Goal: Task Accomplishment & Management: Manage account settings

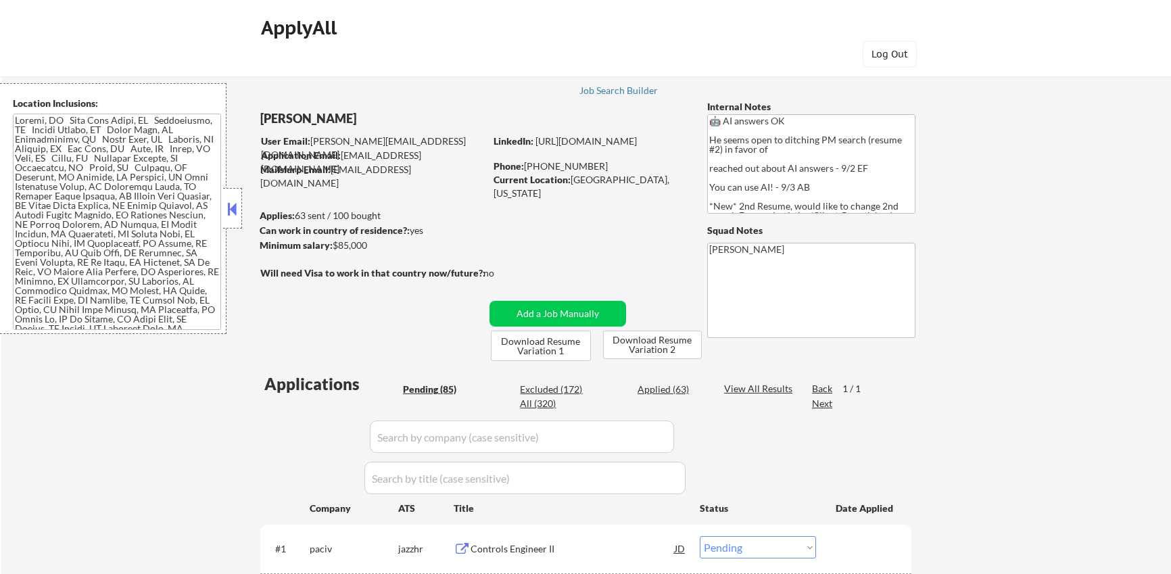
select select ""pending""
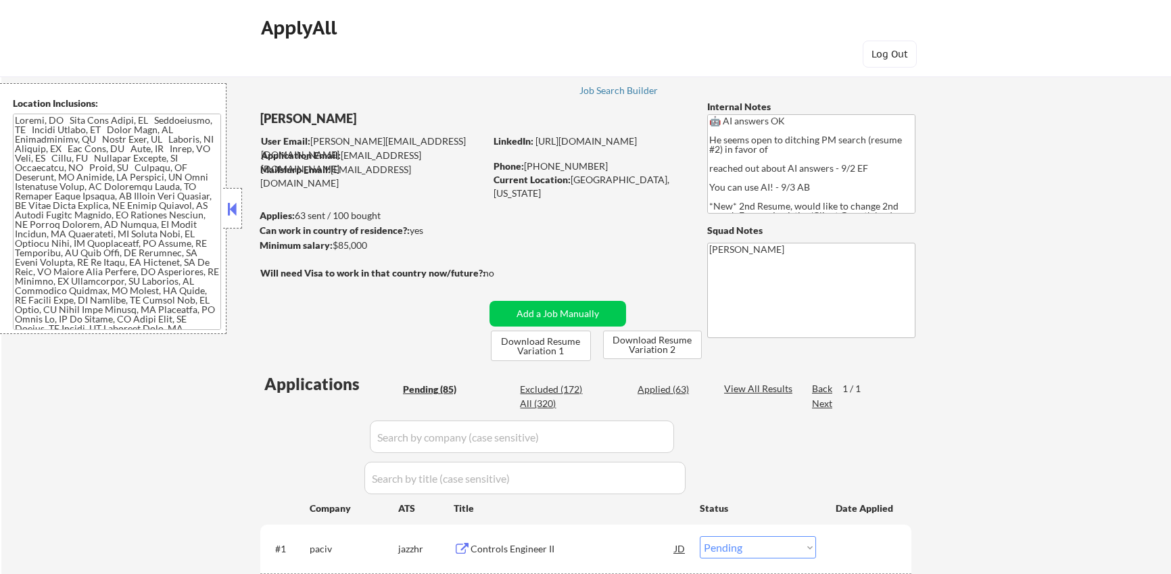
select select ""pending""
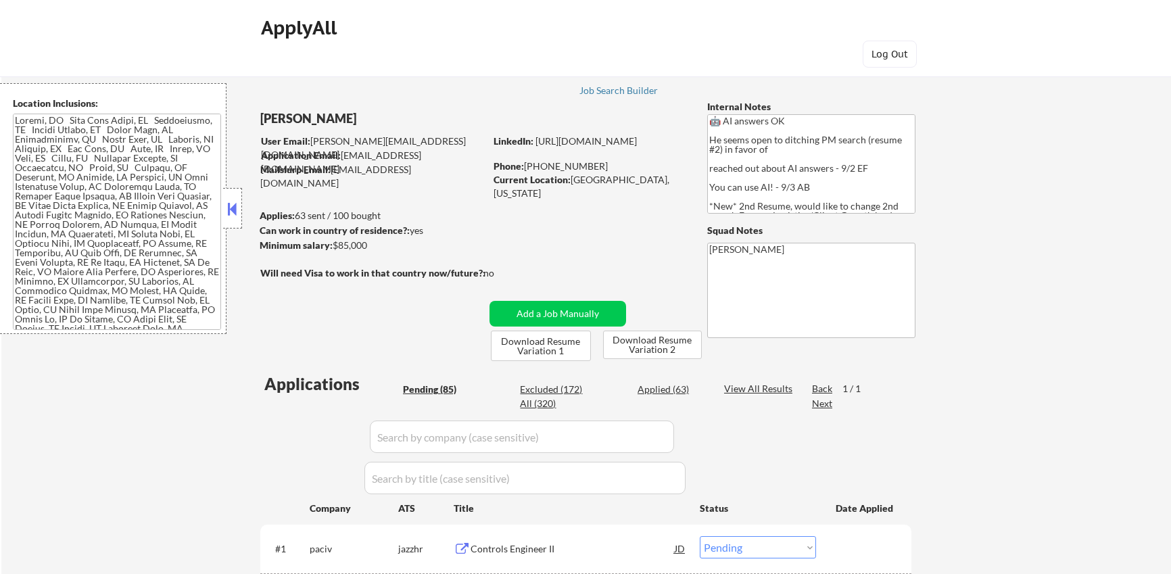
select select ""pending""
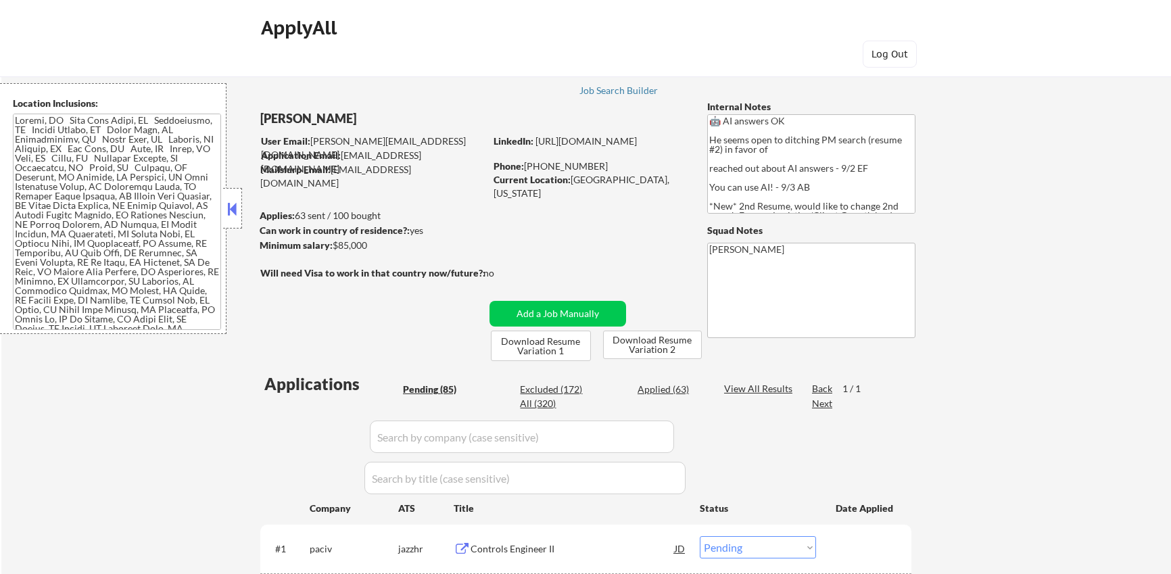
select select ""pending""
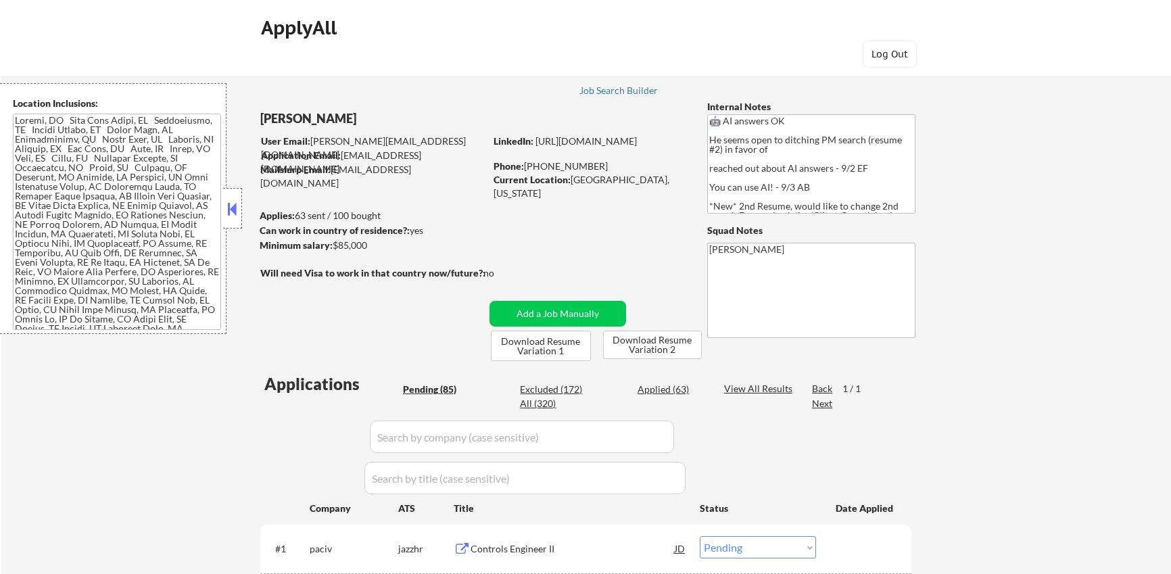
select select ""pending""
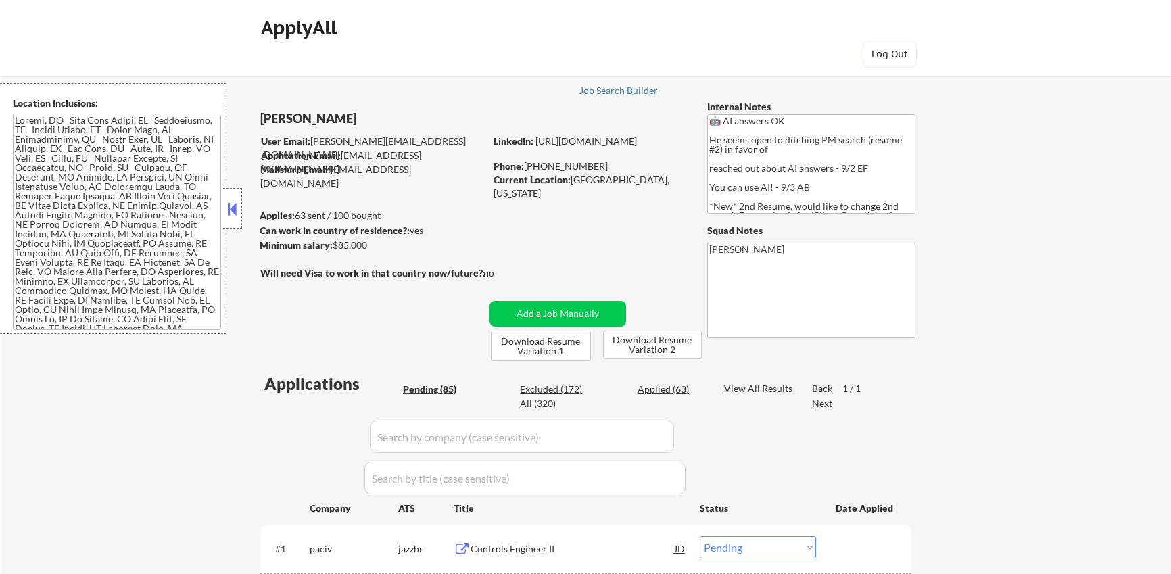
select select ""pending""
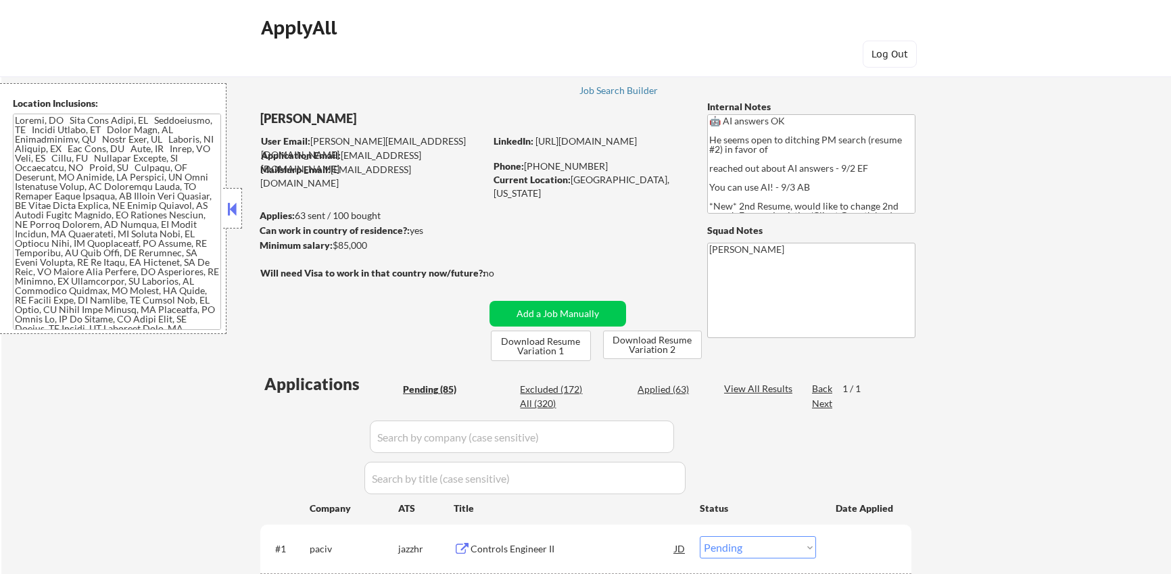
select select ""pending""
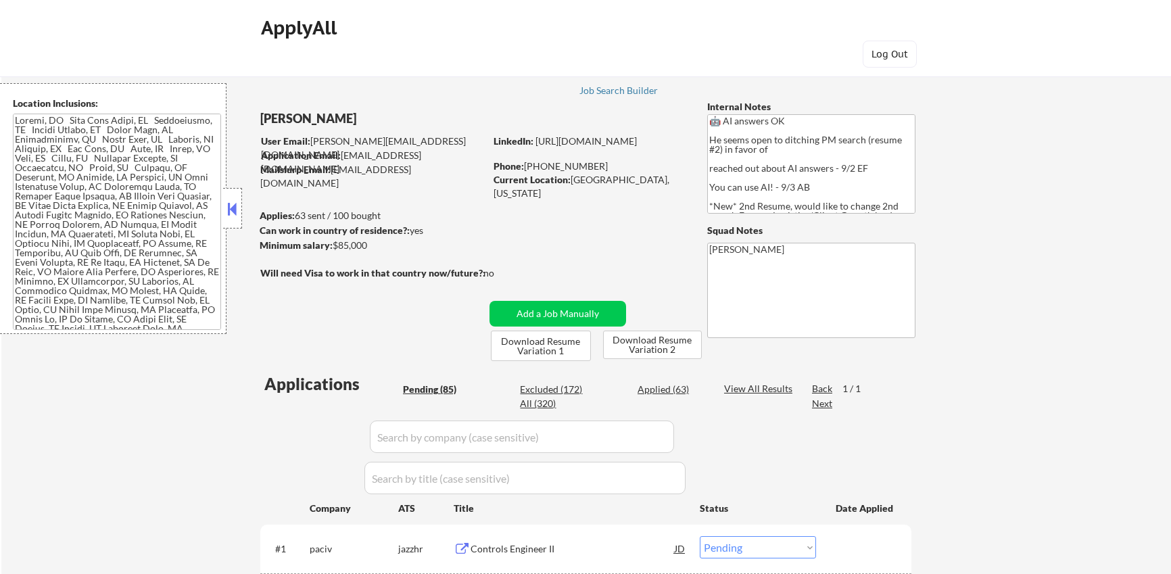
select select ""pending""
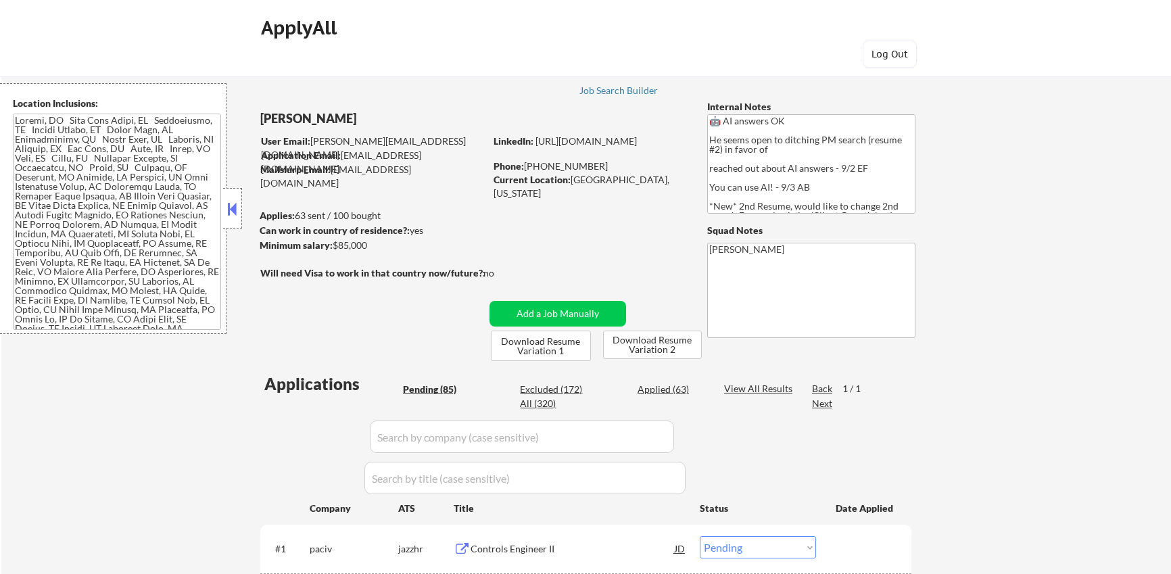
select select ""pending""
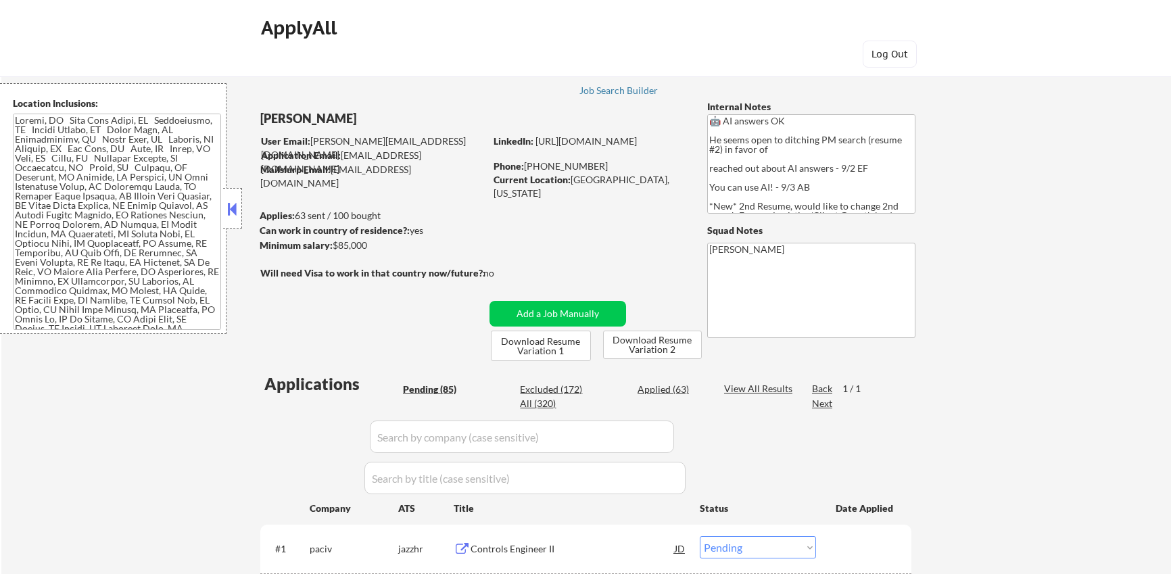
select select ""pending""
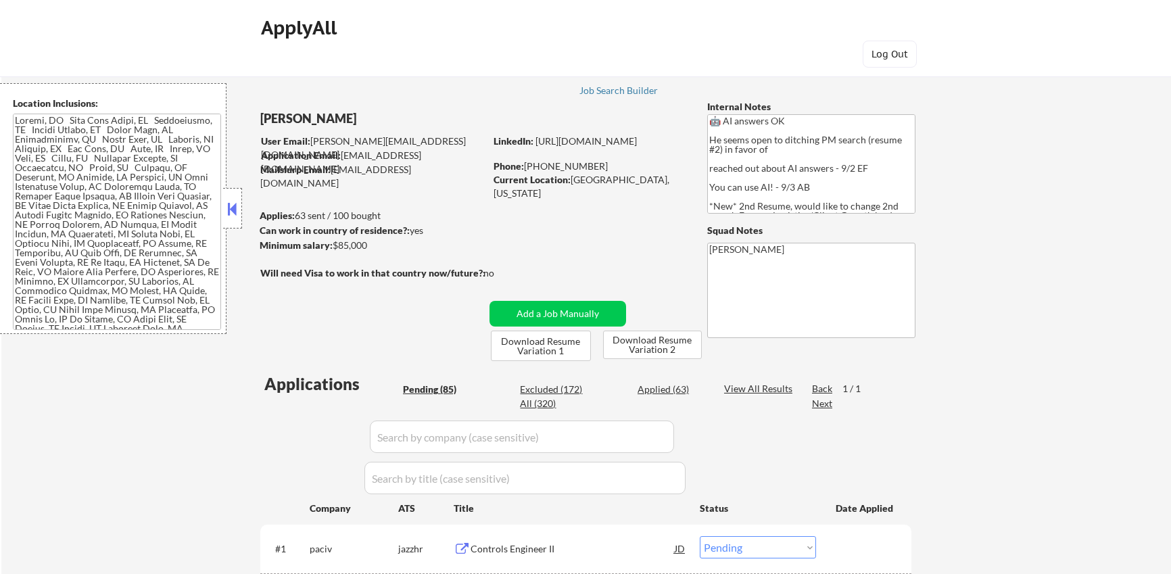
select select ""pending""
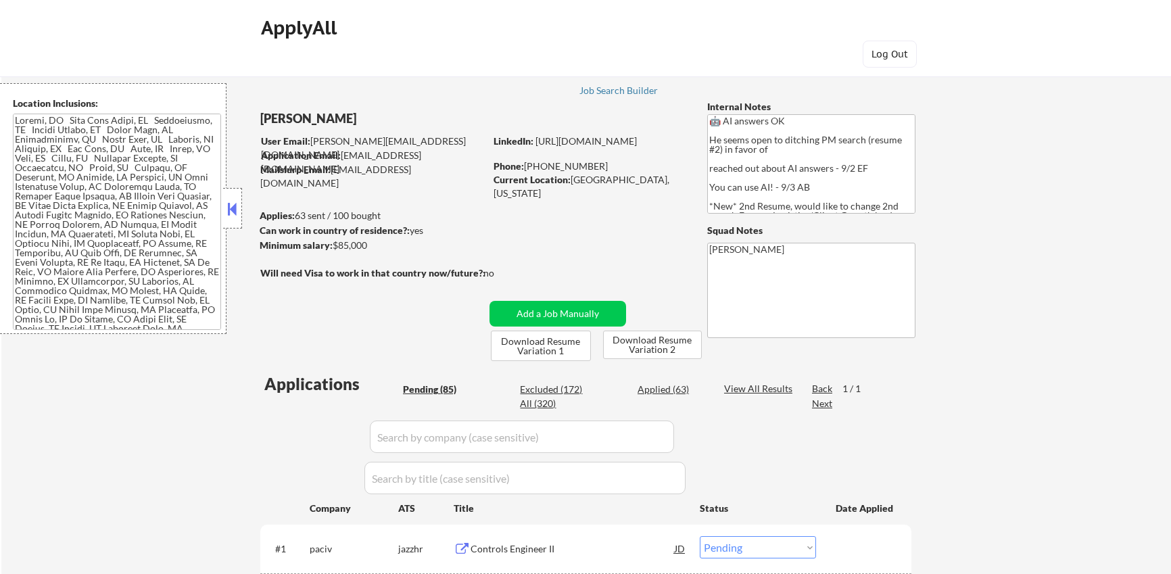
select select ""pending""
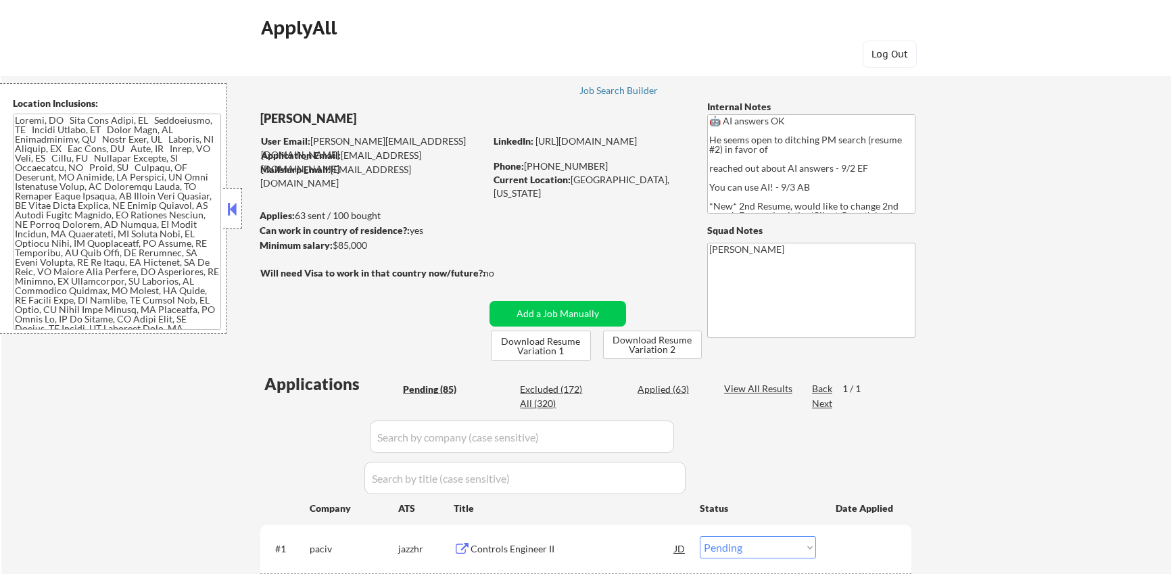
select select ""pending""
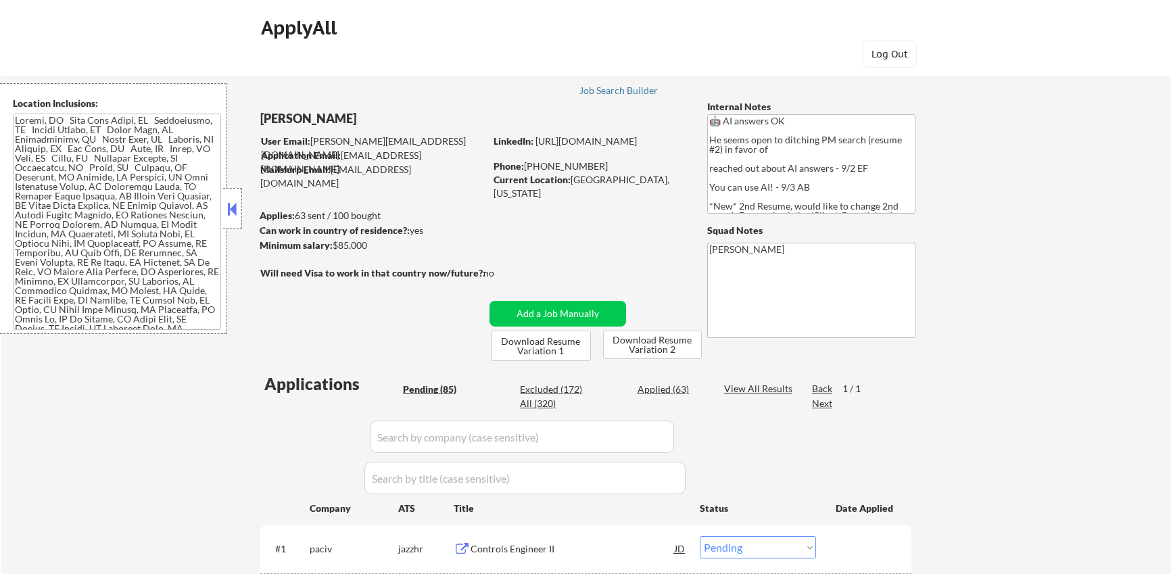
select select ""pending""
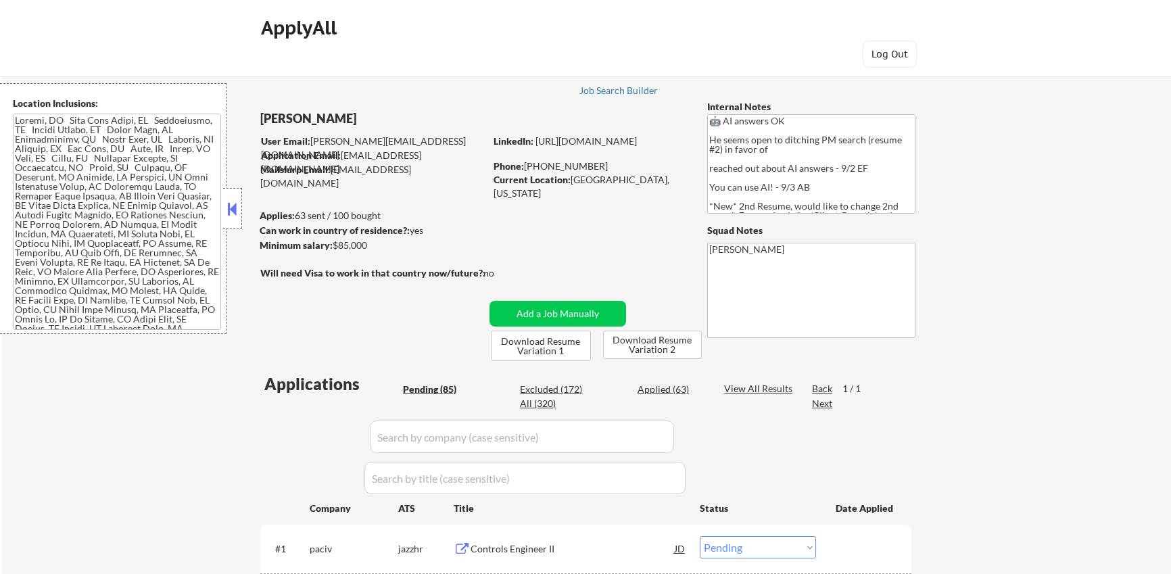
select select ""pending""
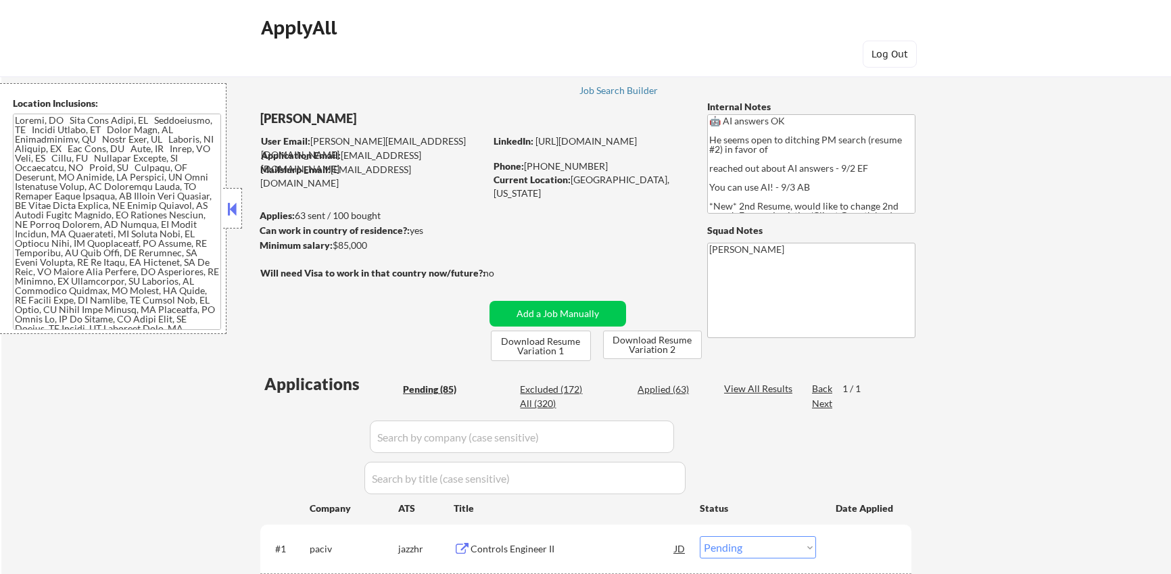
select select ""pending""
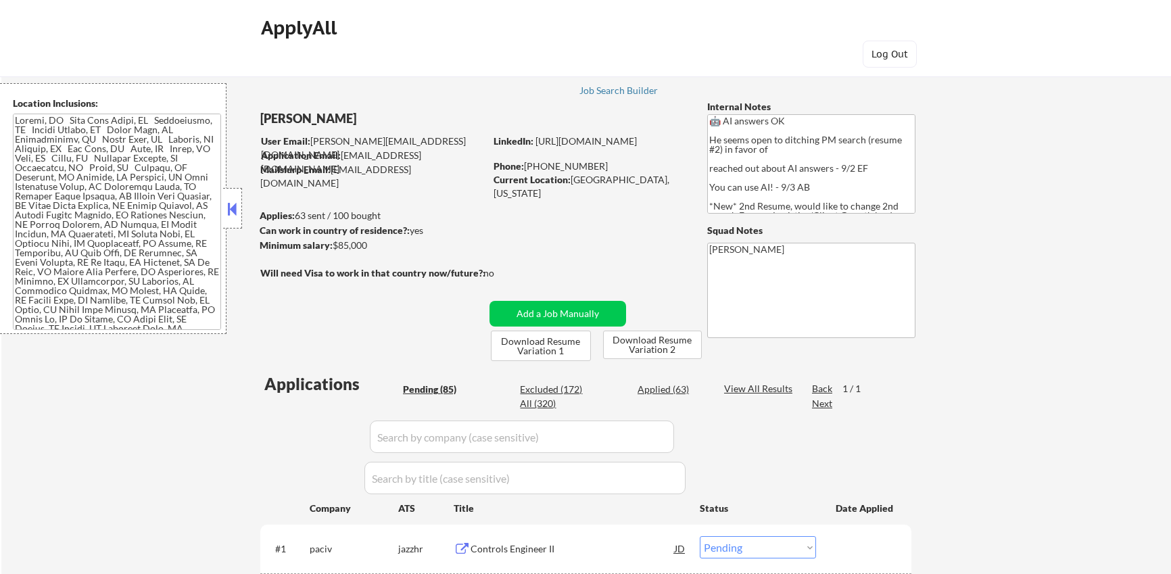
select select ""pending""
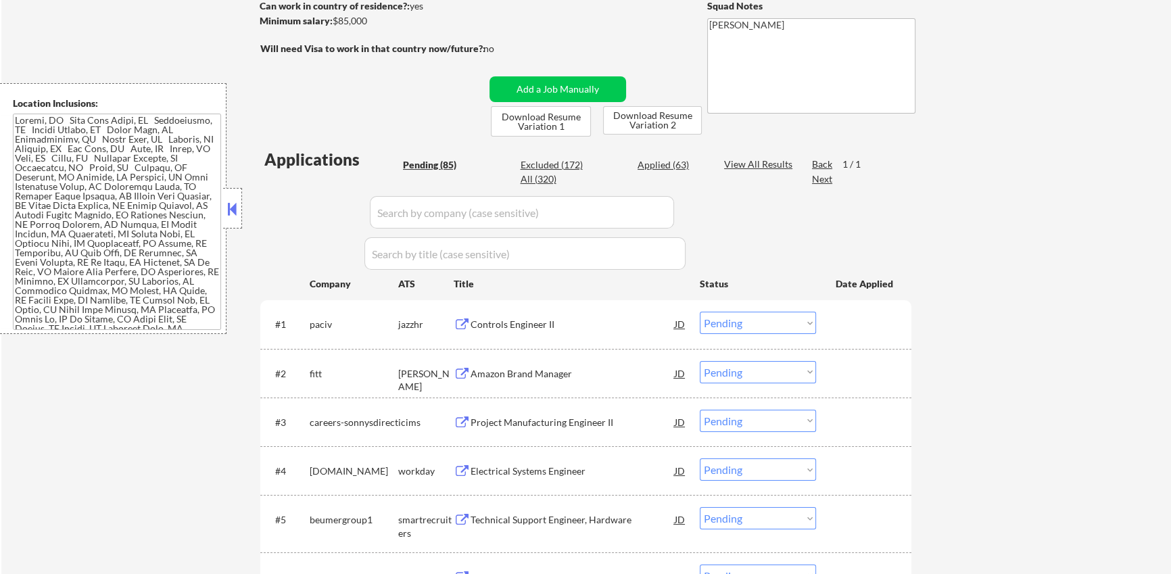
scroll to position [241, 0]
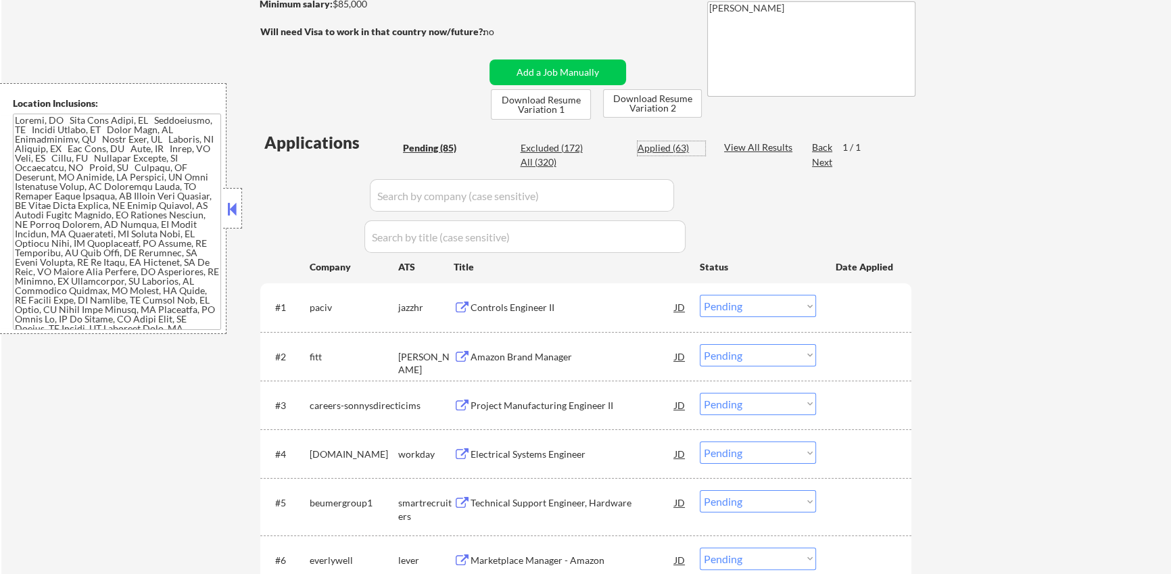
click at [665, 146] on div "Applied (63)" at bounding box center [672, 148] width 68 height 14
select select ""applied""
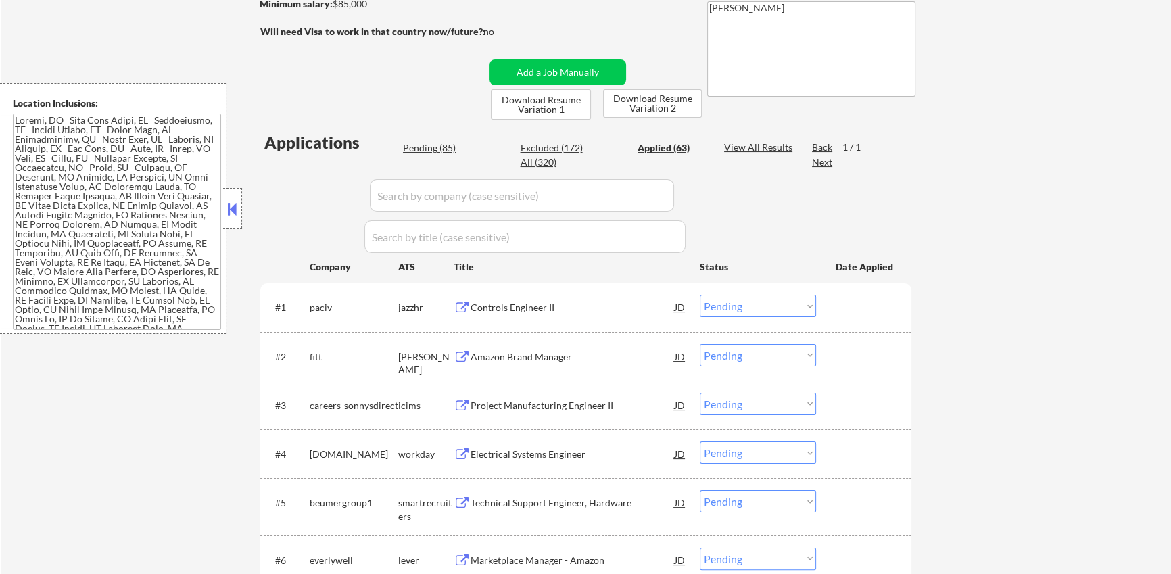
select select ""applied""
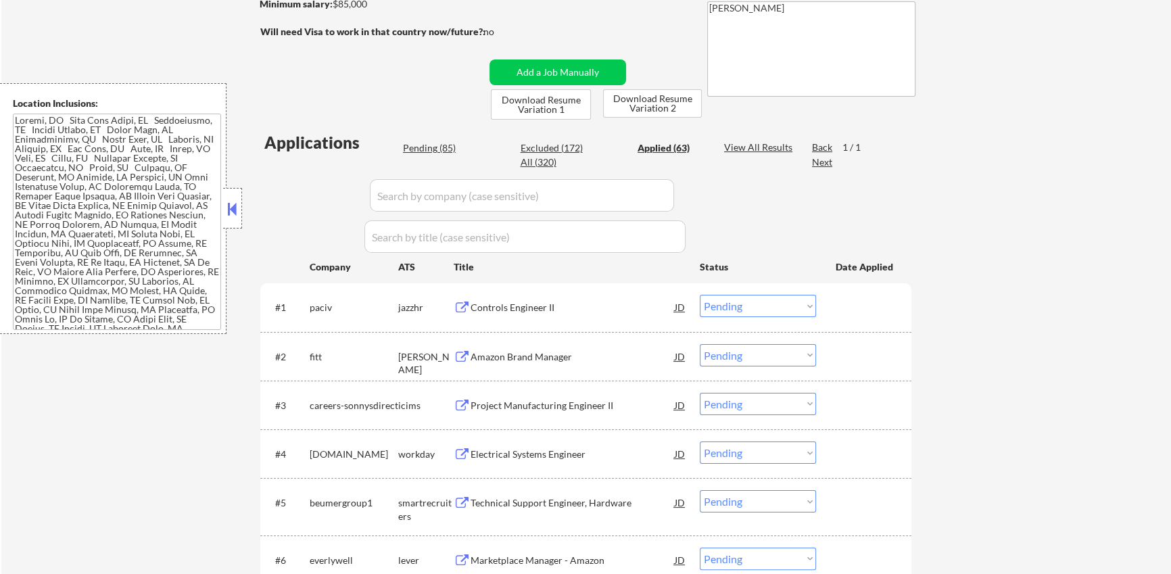
select select ""applied""
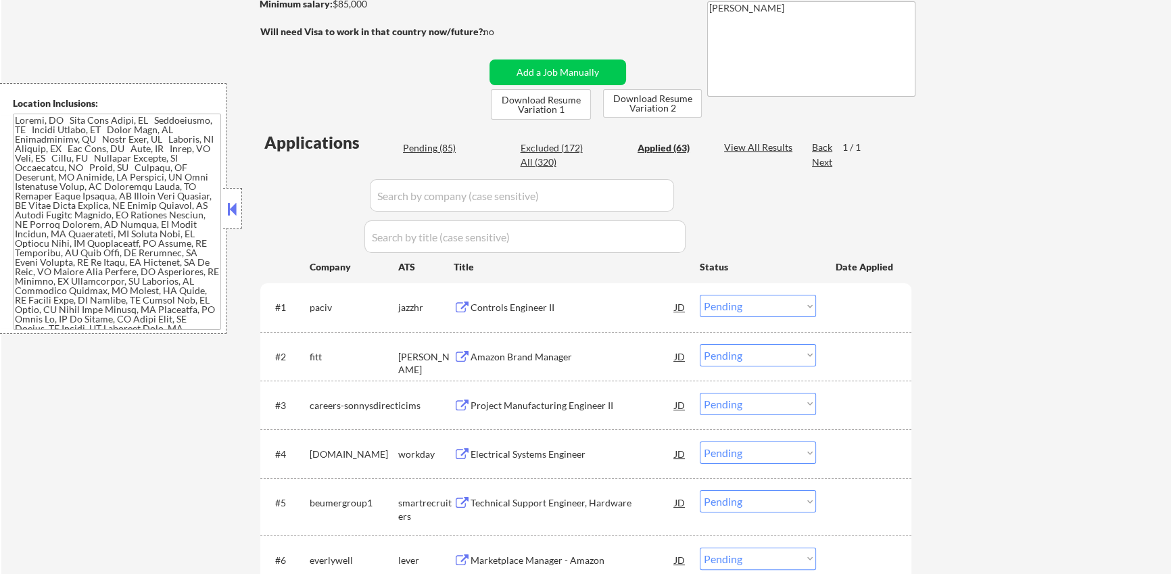
select select ""applied""
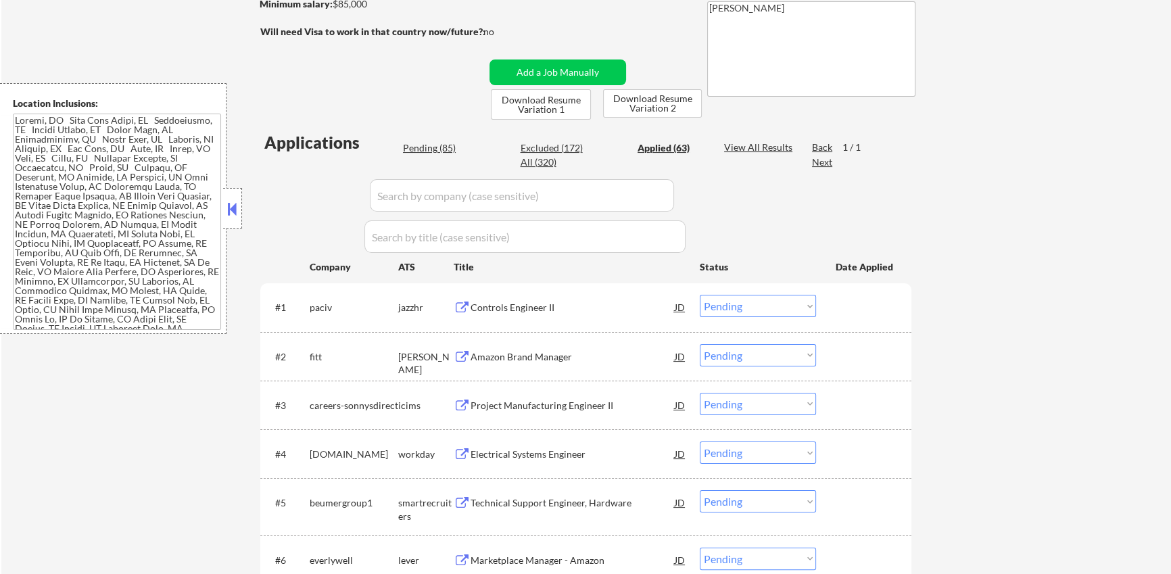
select select ""applied""
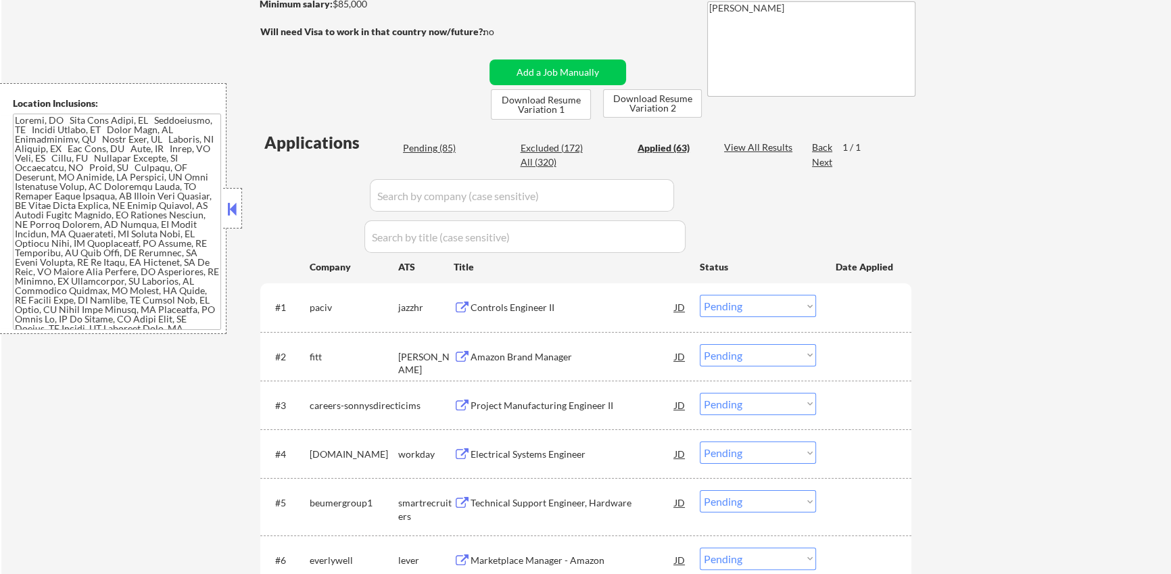
select select ""applied""
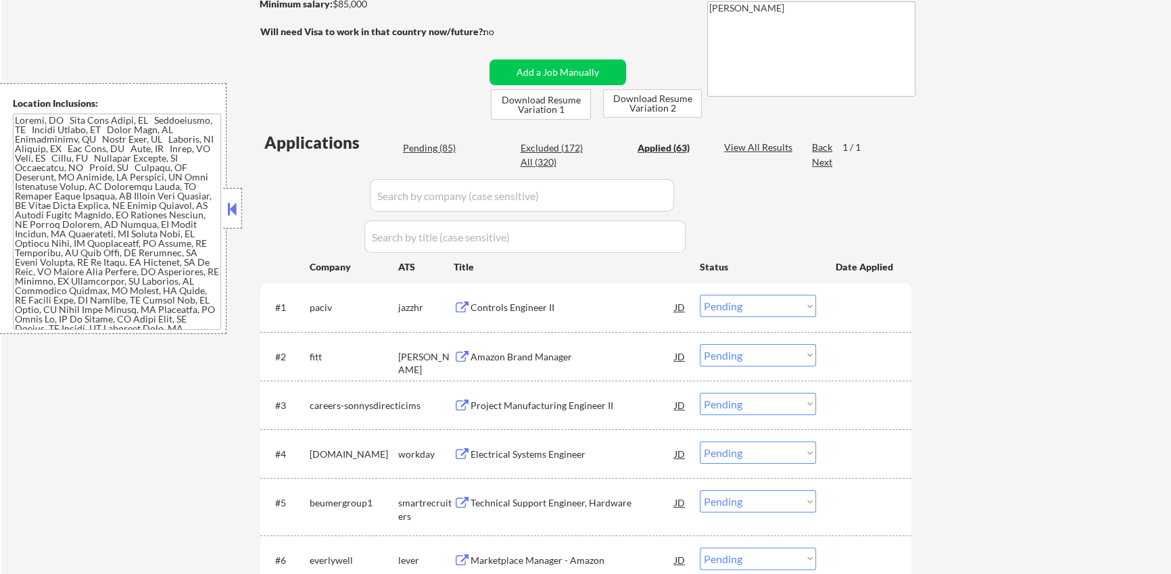
select select ""applied""
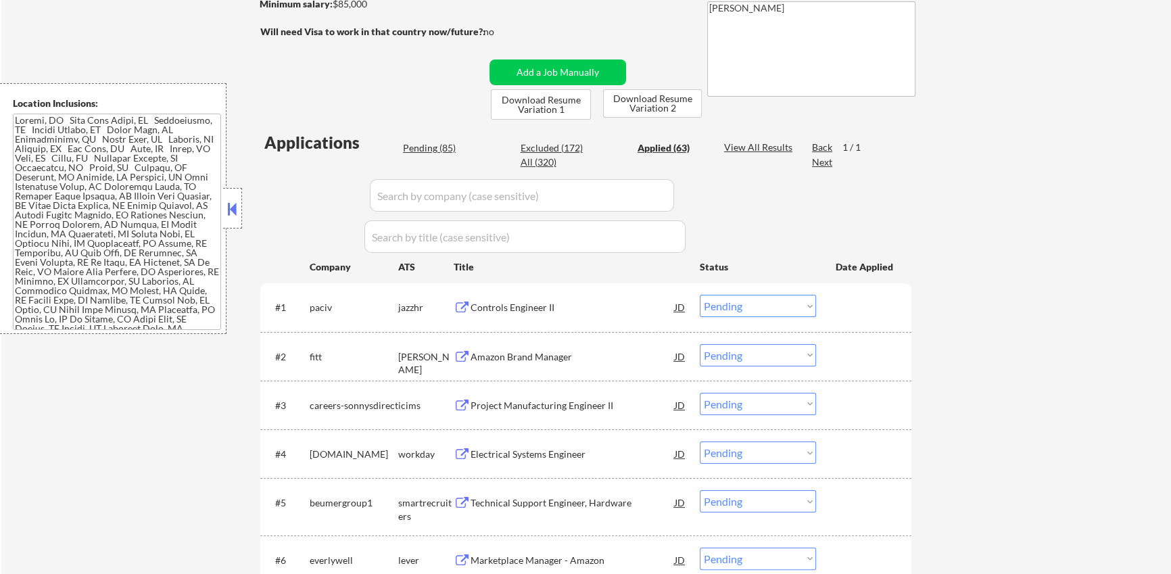
select select ""applied""
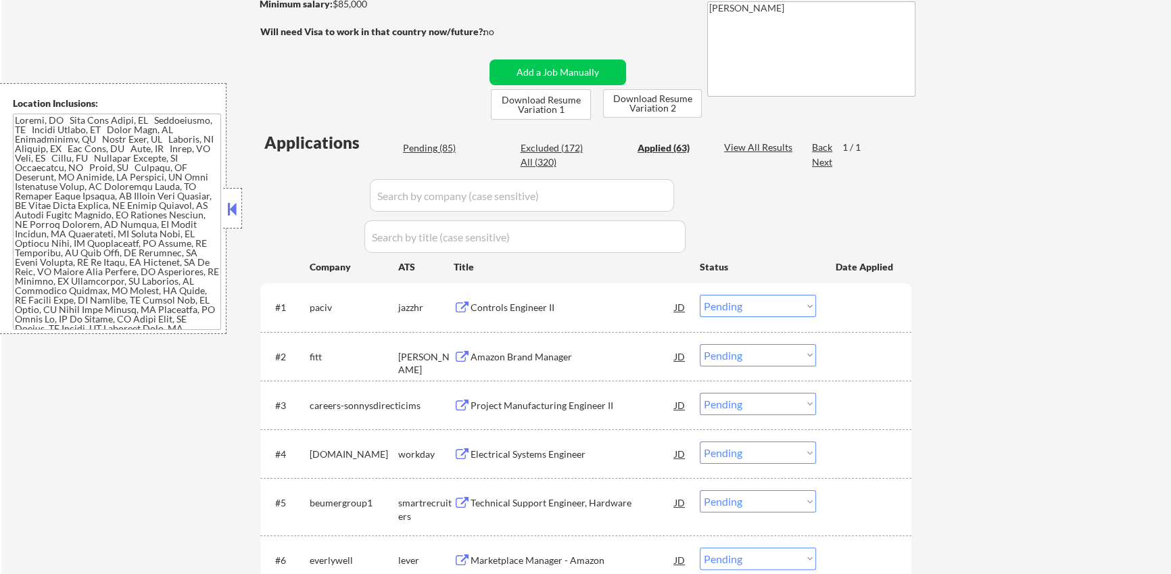
select select ""applied""
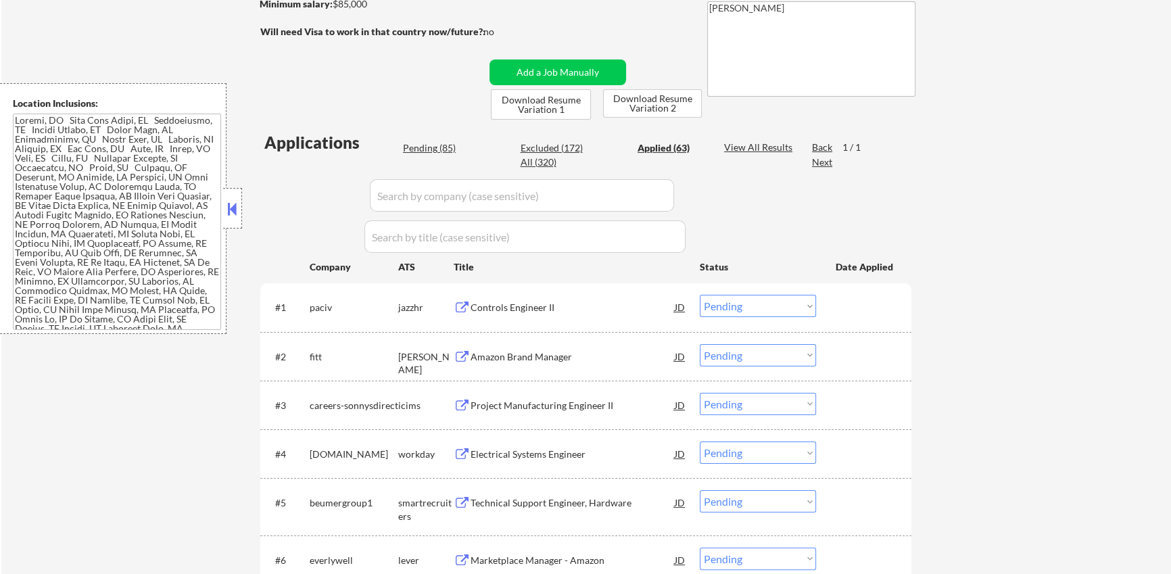
select select ""applied""
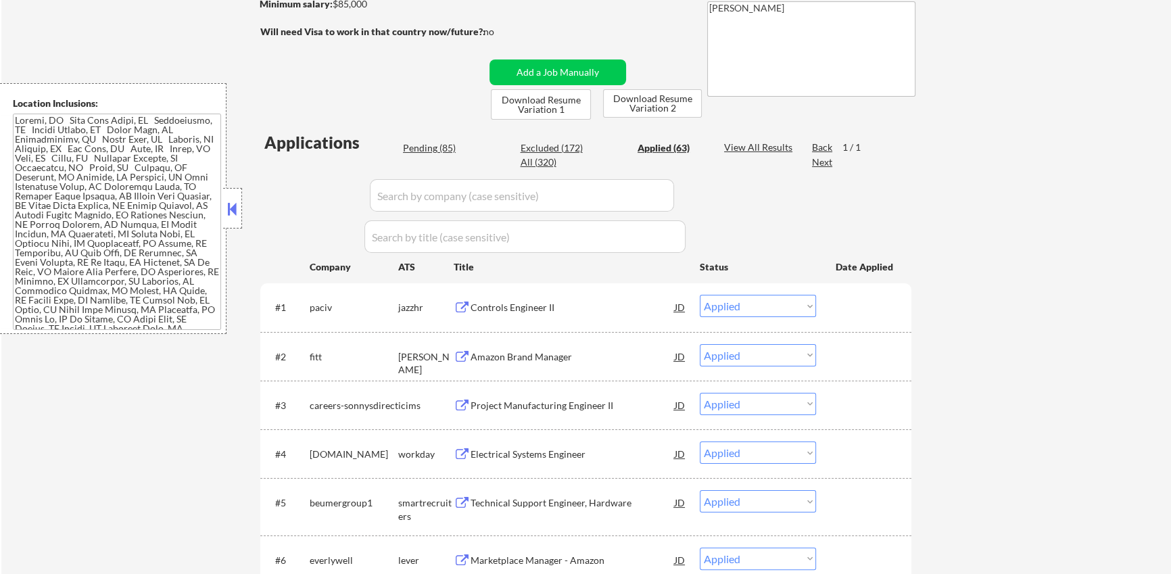
select select ""applied""
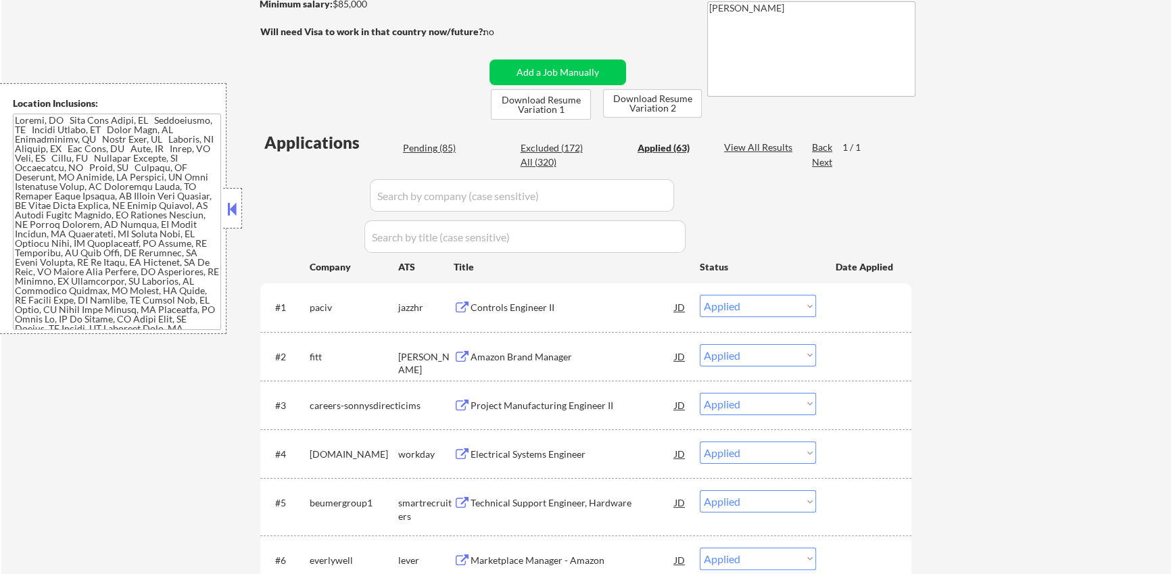
select select ""applied""
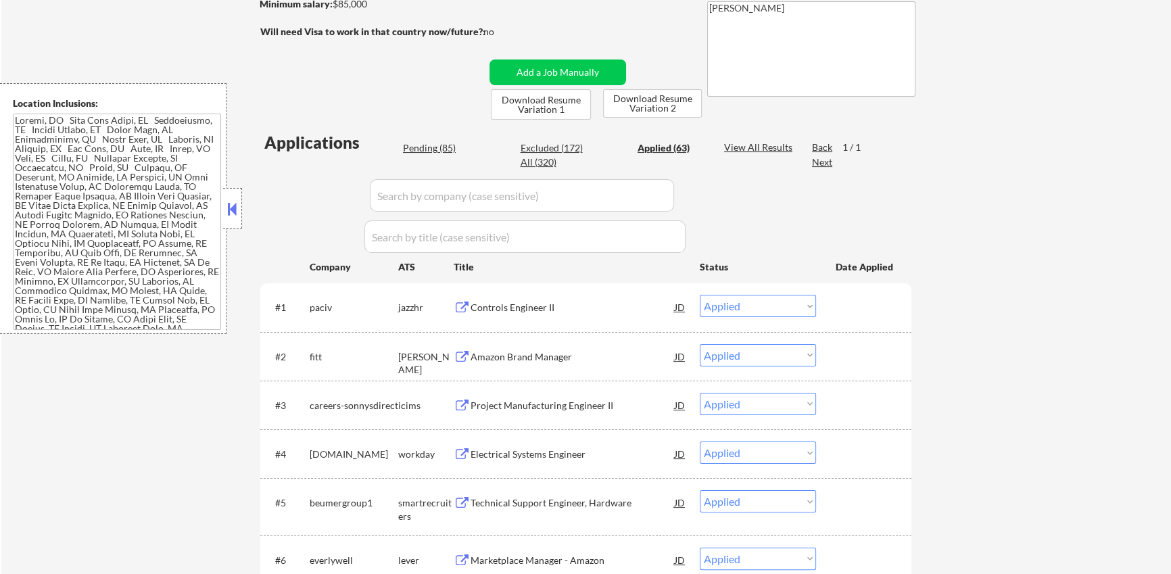
select select ""applied""
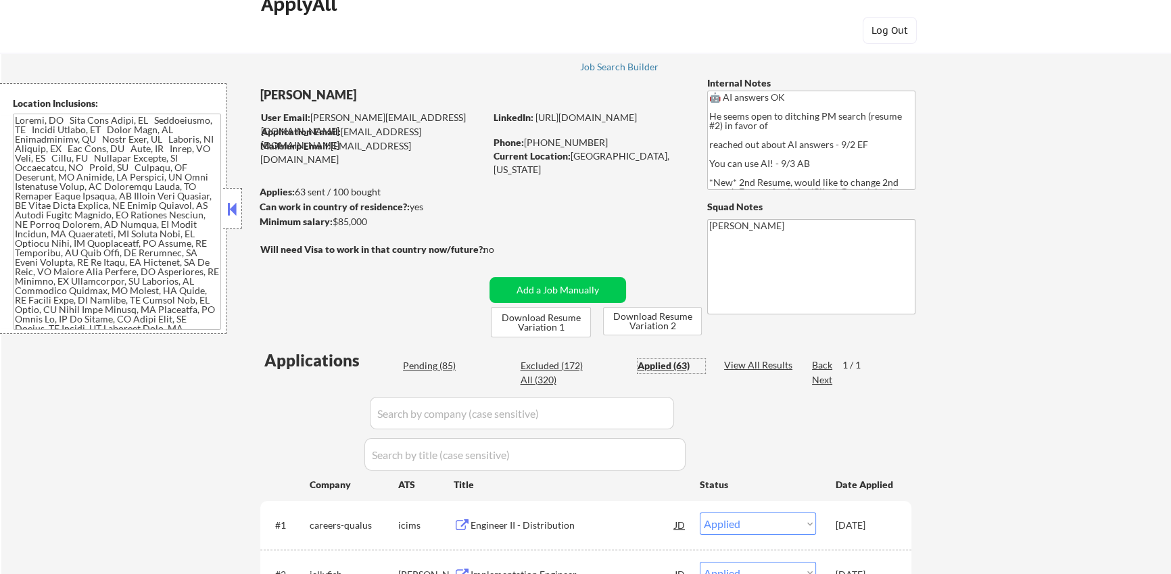
scroll to position [1, 0]
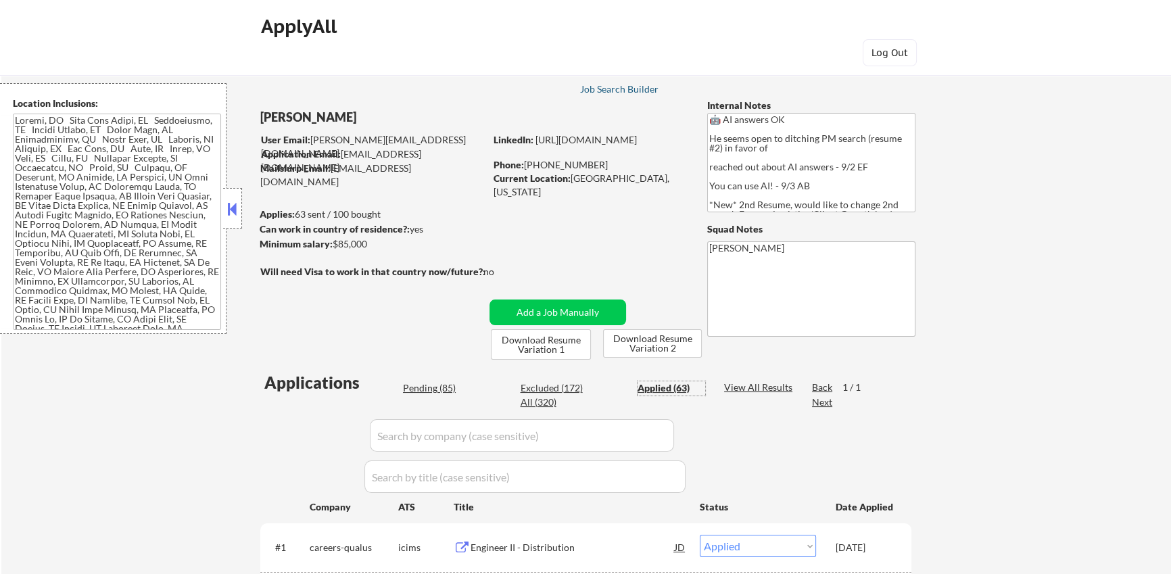
click at [615, 86] on div "Job Search Builder" at bounding box center [618, 89] width 79 height 9
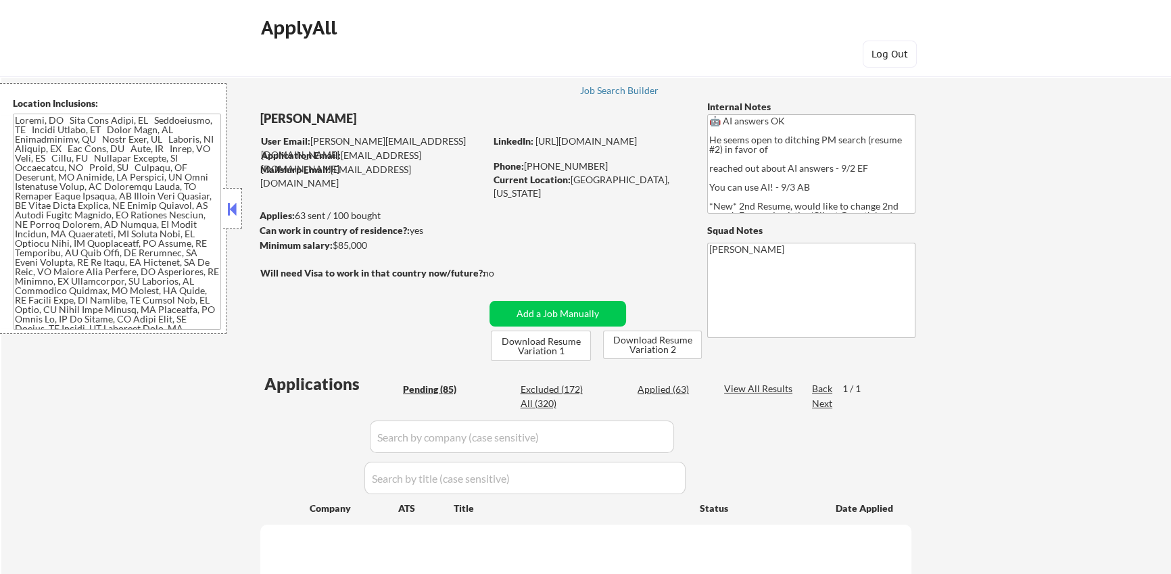
click at [671, 388] on div "Applied (63)" at bounding box center [672, 390] width 68 height 14
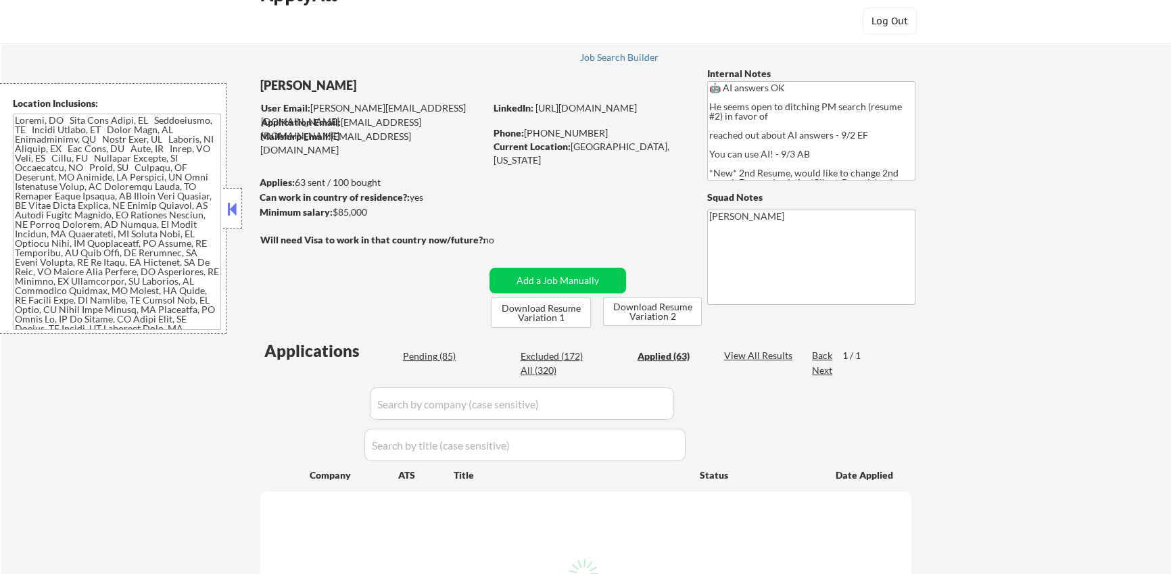
select select ""applied""
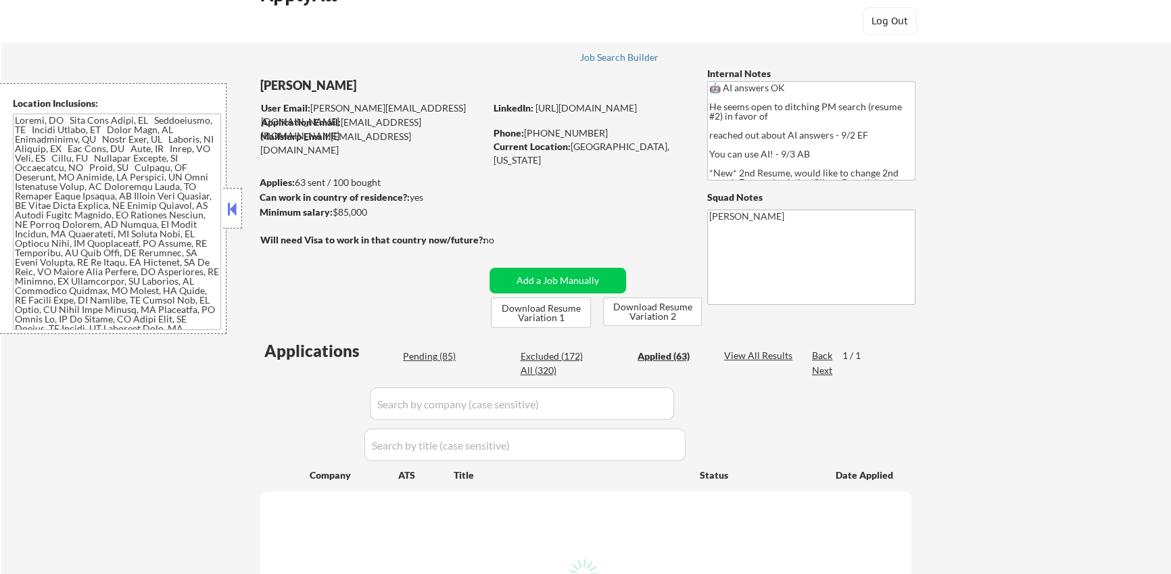
select select ""applied""
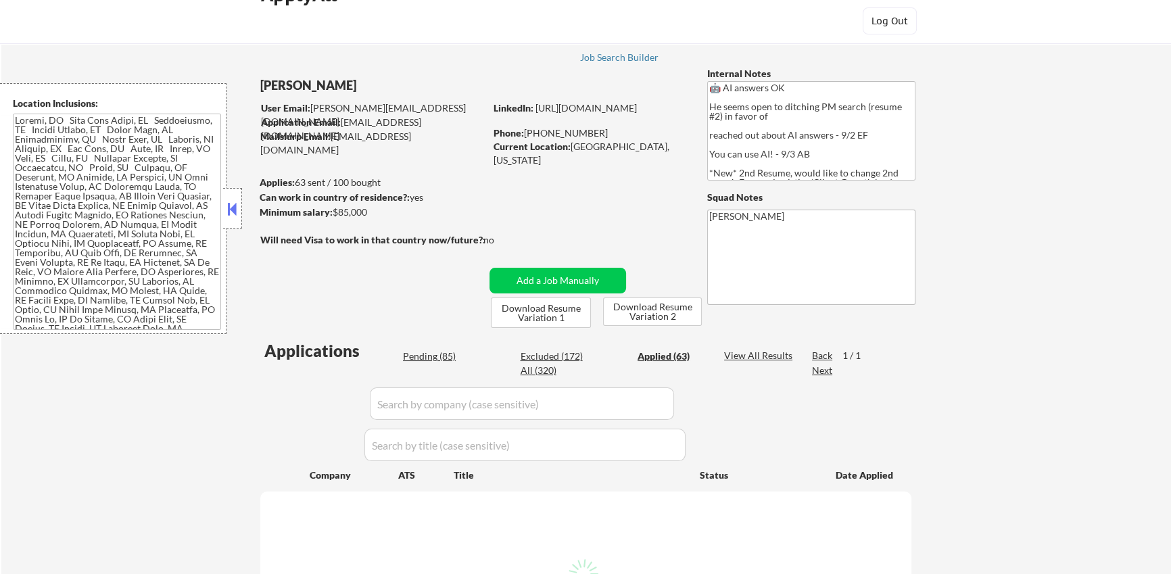
select select ""applied""
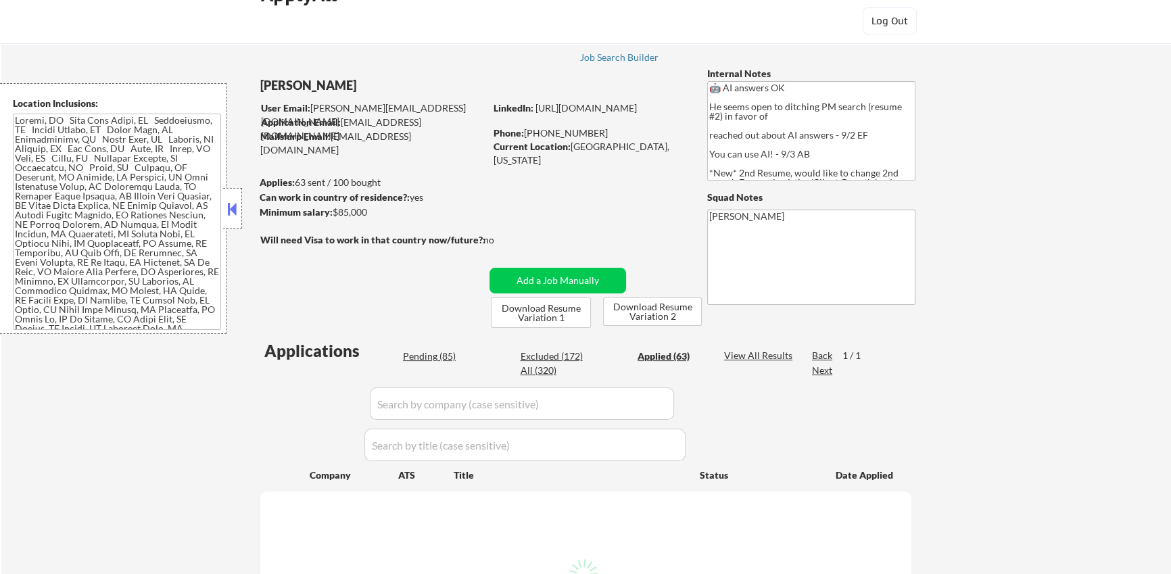
select select ""applied""
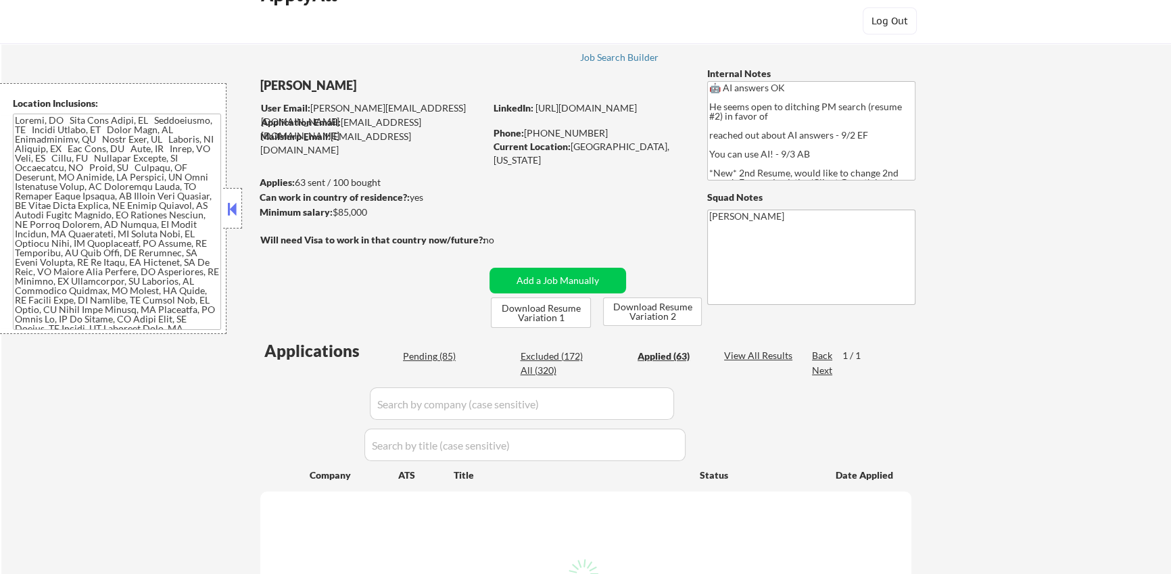
select select ""applied""
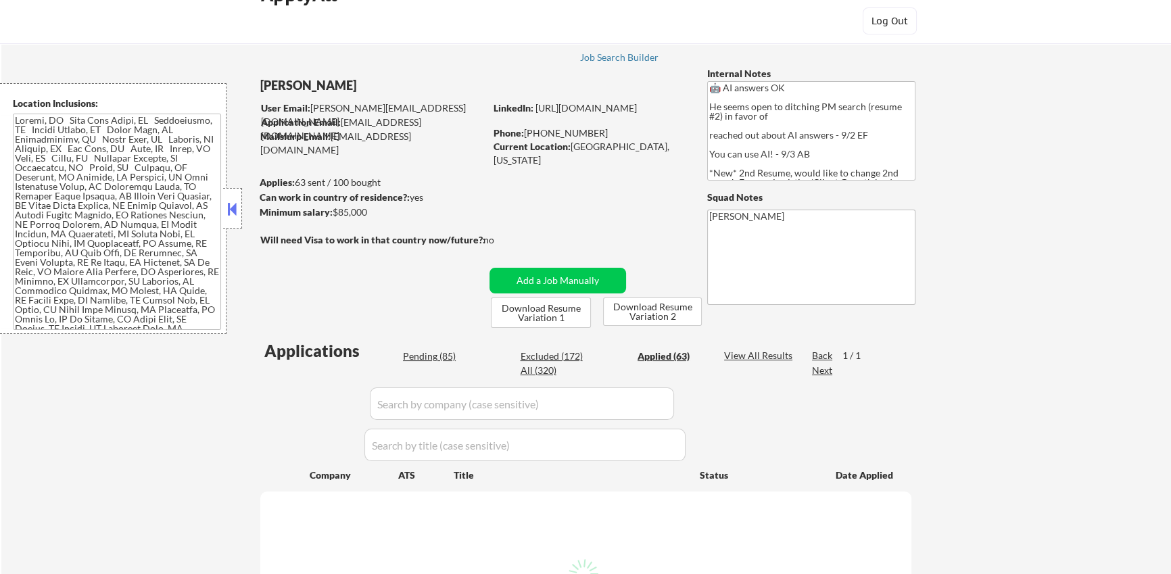
select select ""applied""
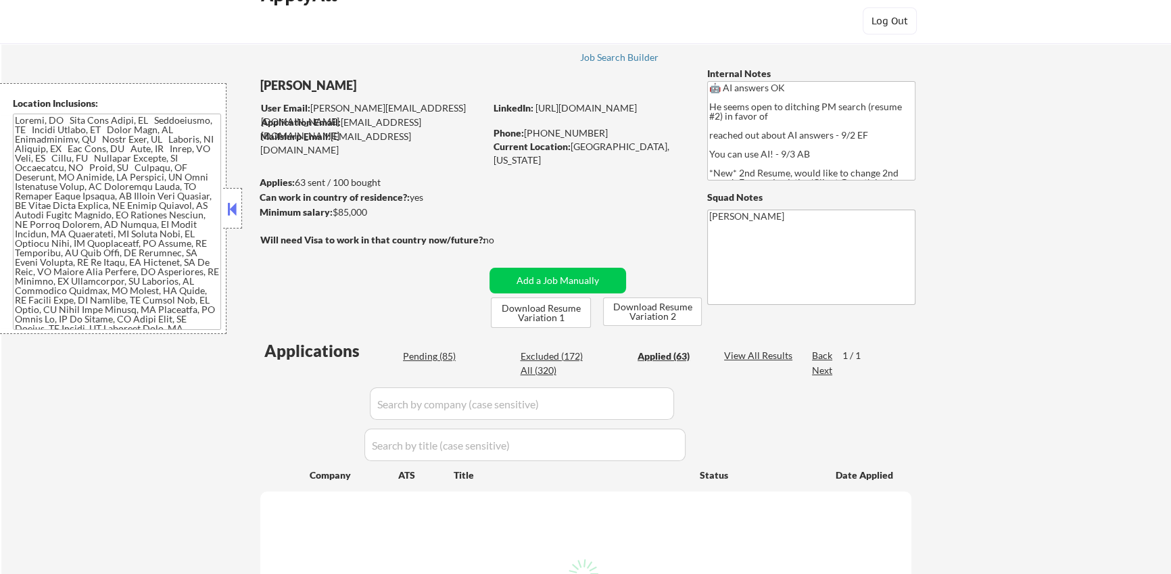
select select ""applied""
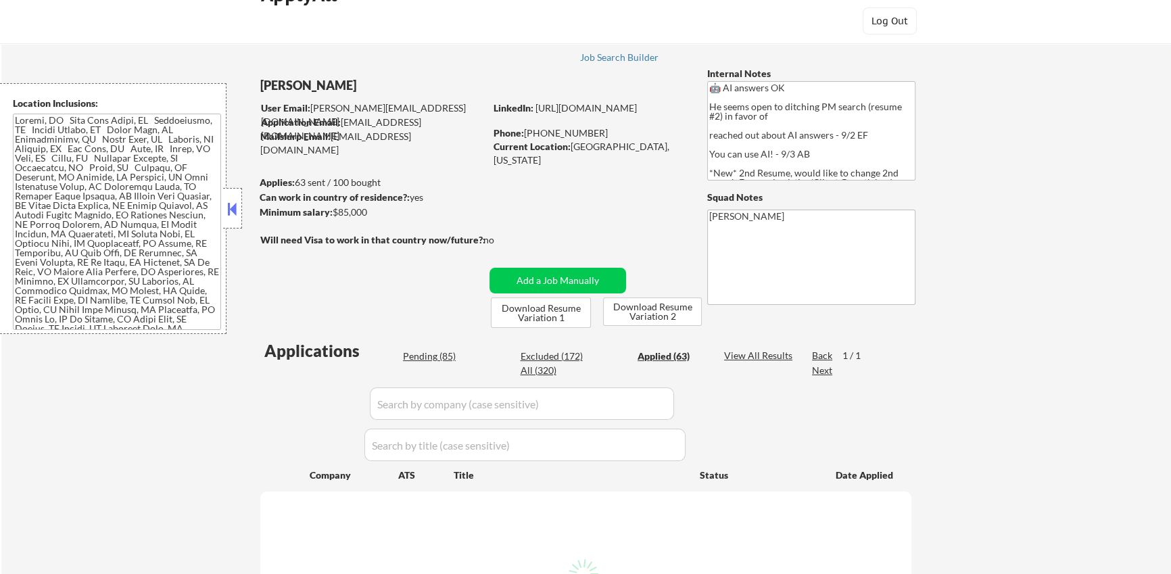
select select ""applied""
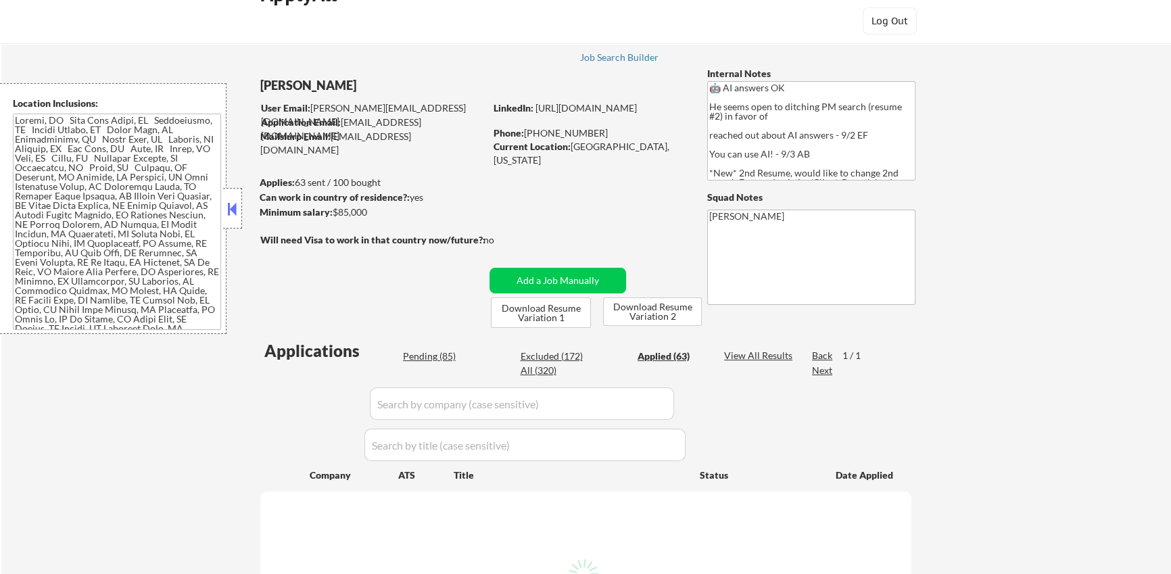
select select ""applied""
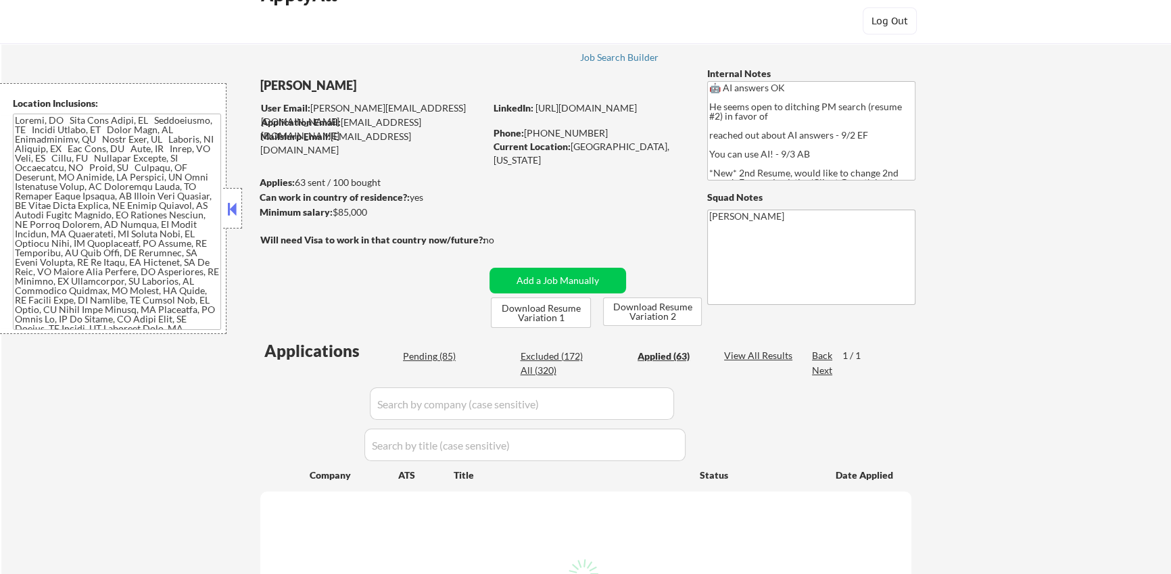
select select ""applied""
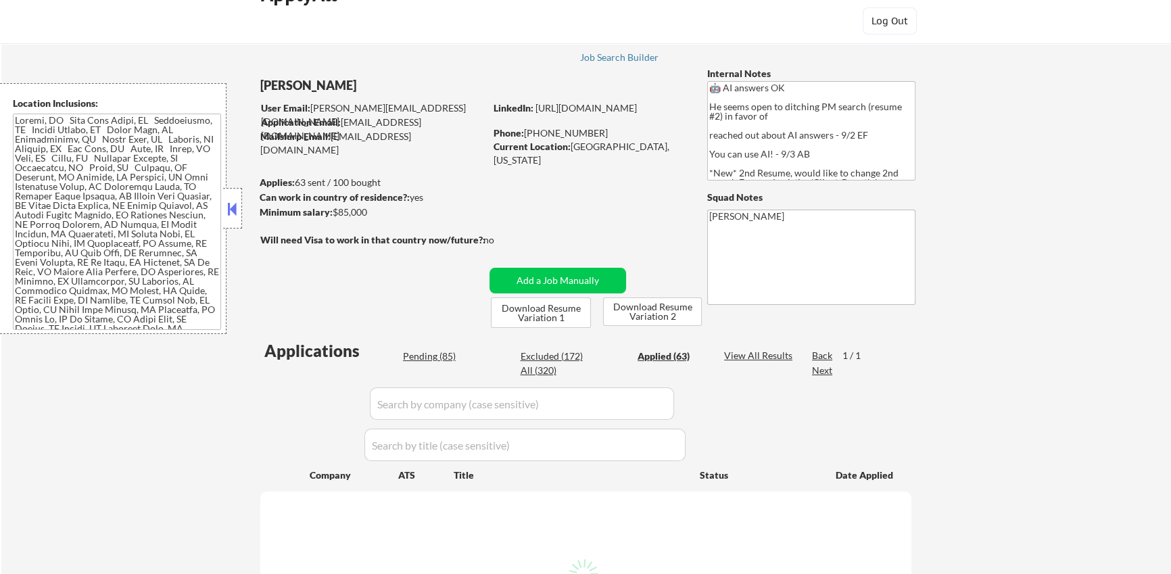
select select ""applied""
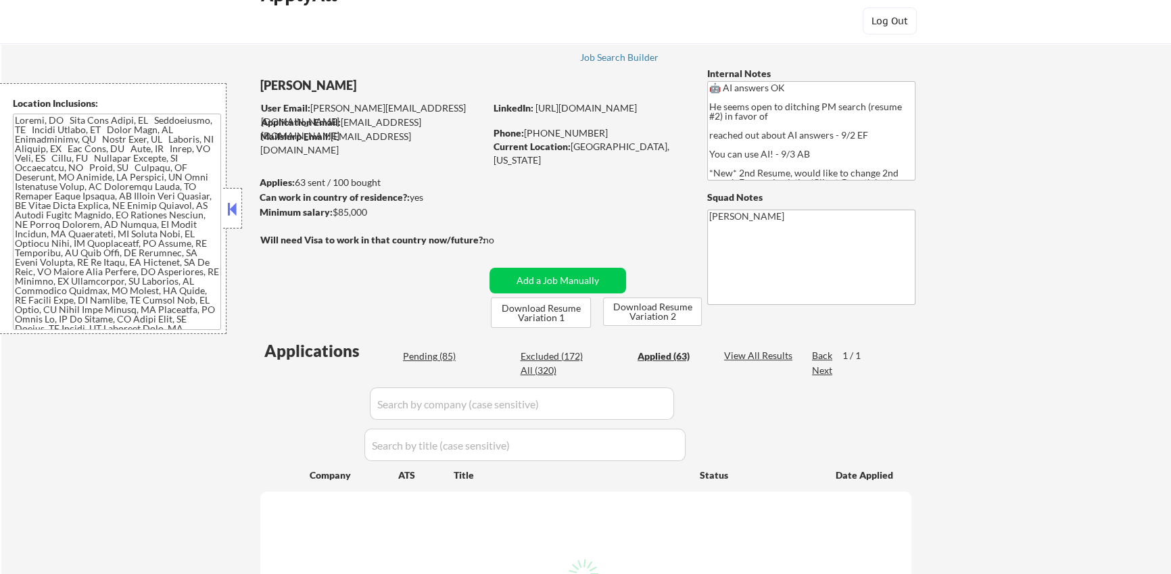
select select ""applied""
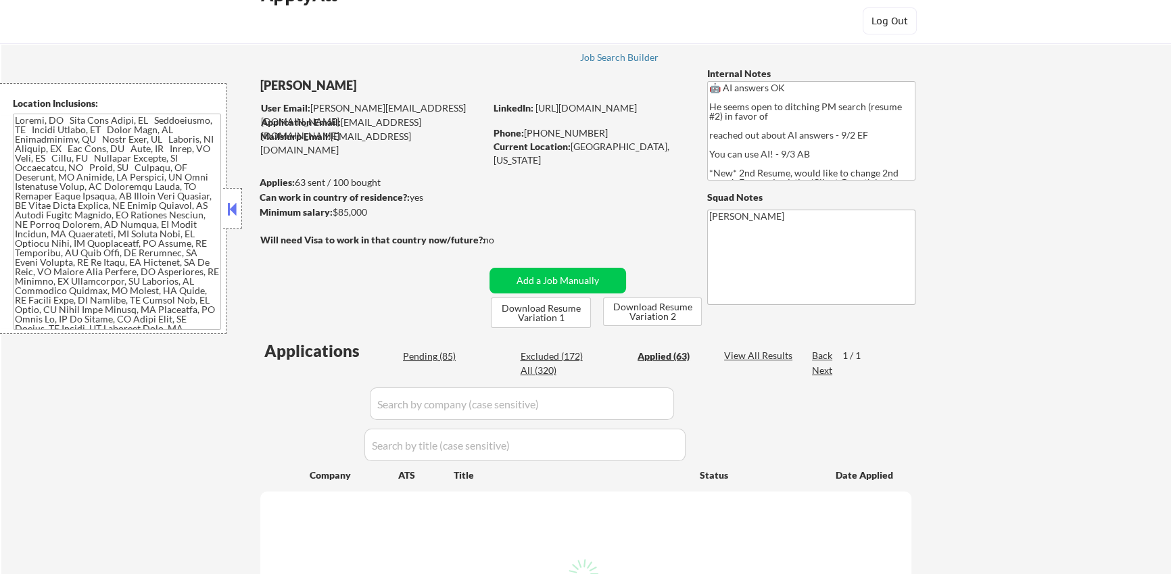
select select ""applied""
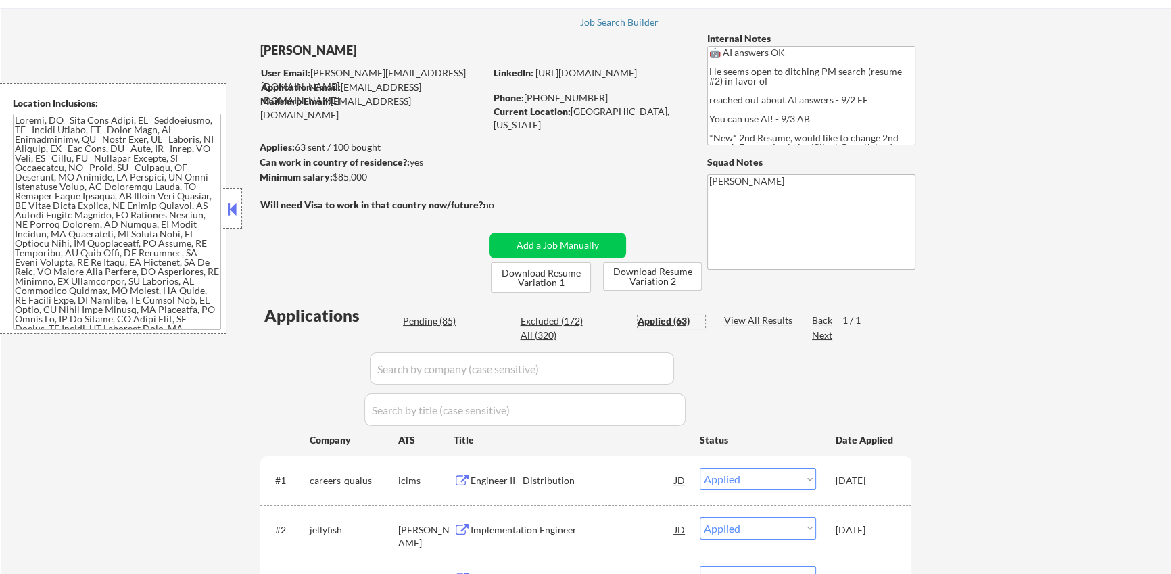
scroll to position [68, 0]
click at [371, 84] on div "Application Email: haqhisham25@gmail.com" at bounding box center [373, 94] width 224 height 26
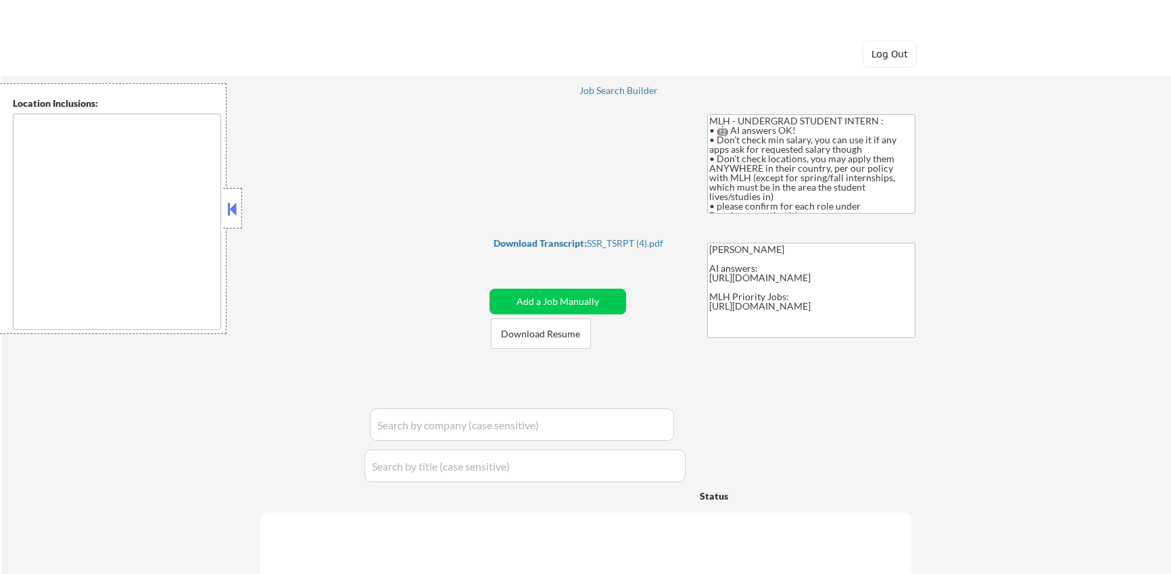
type textarea "country:US"
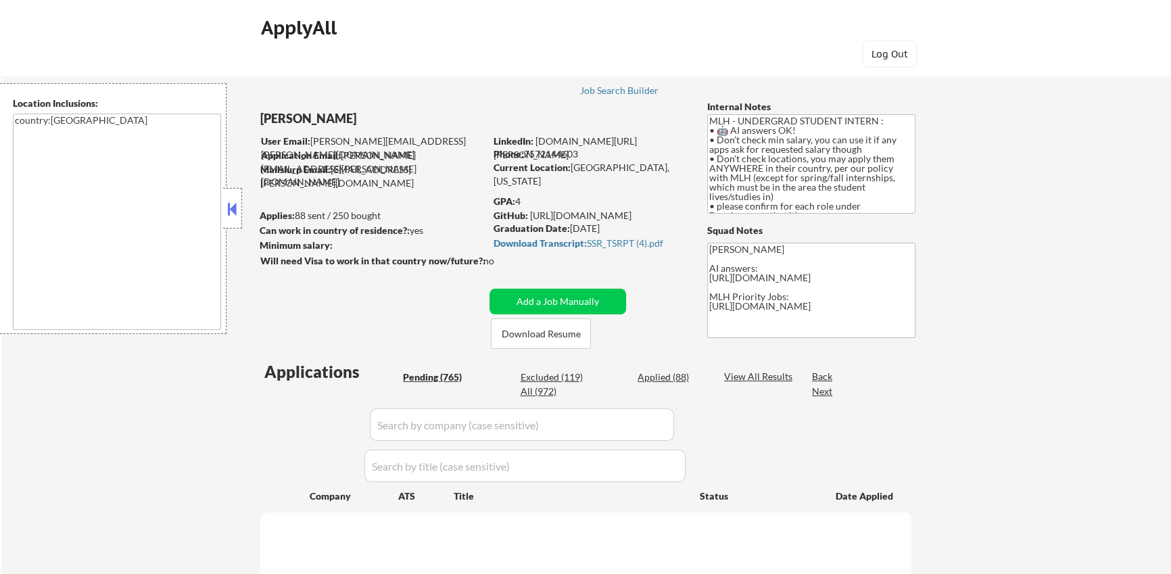
click at [340, 168] on div "Mailslurp Email: saanvi.kakde@mailflux.com" at bounding box center [372, 176] width 224 height 26
select select ""pending""
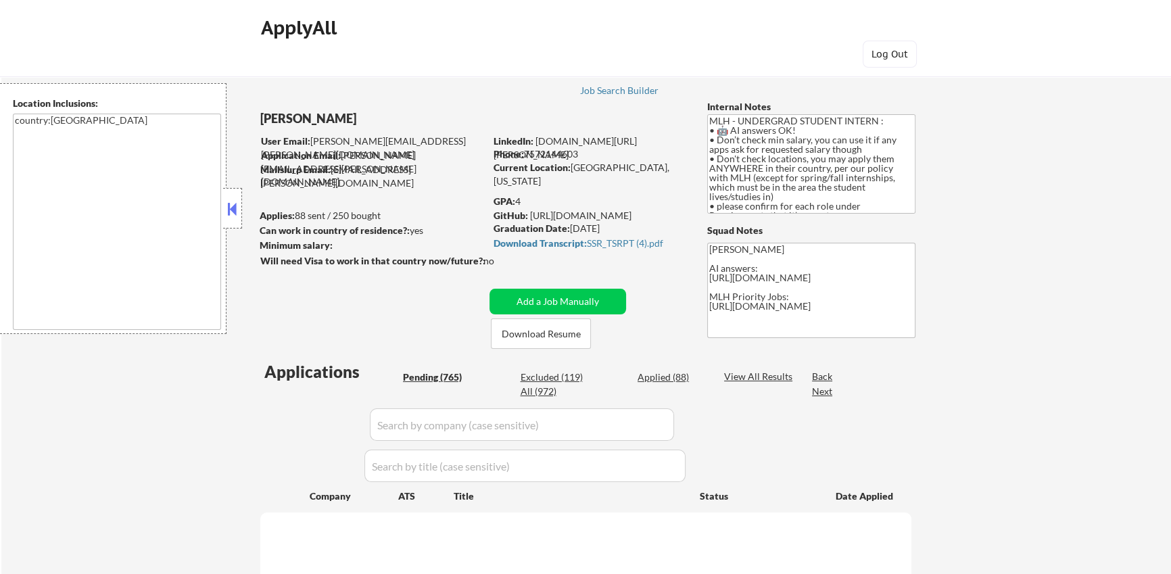
select select ""pending""
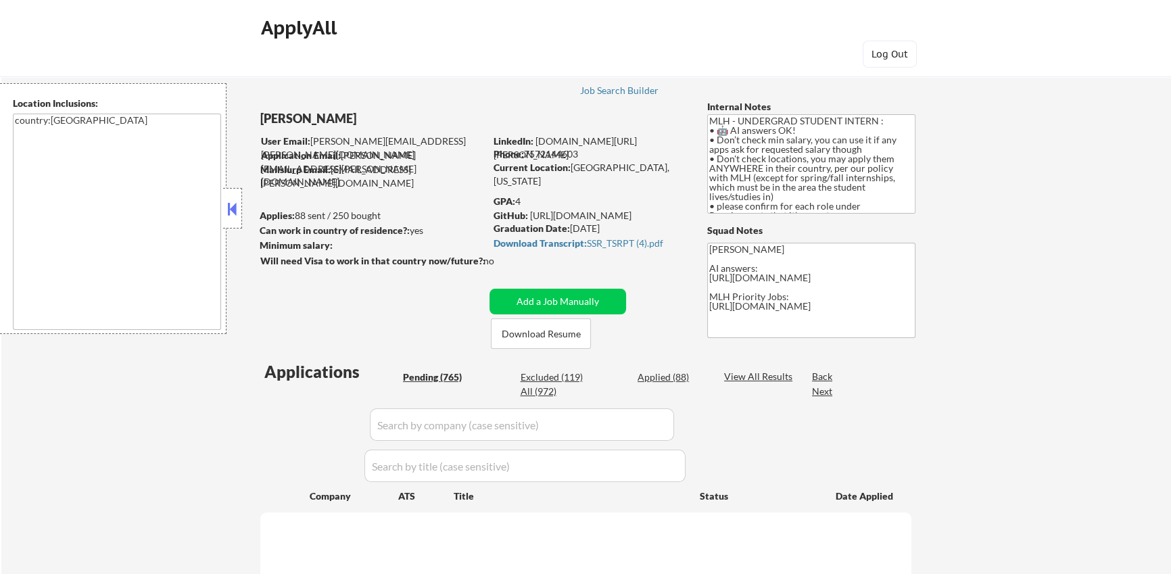
select select ""pending""
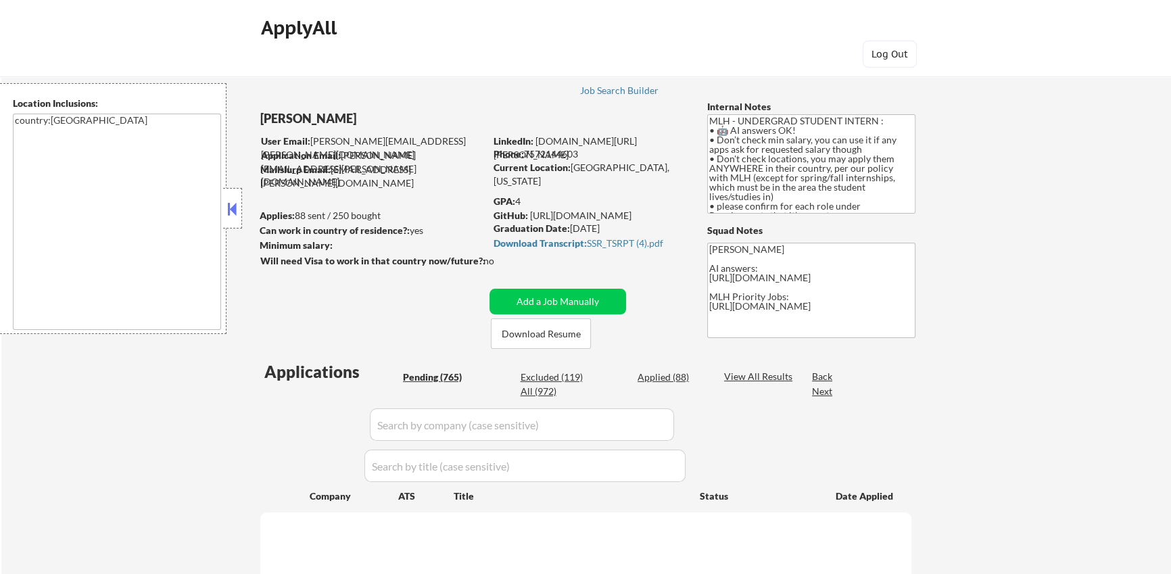
select select ""pending""
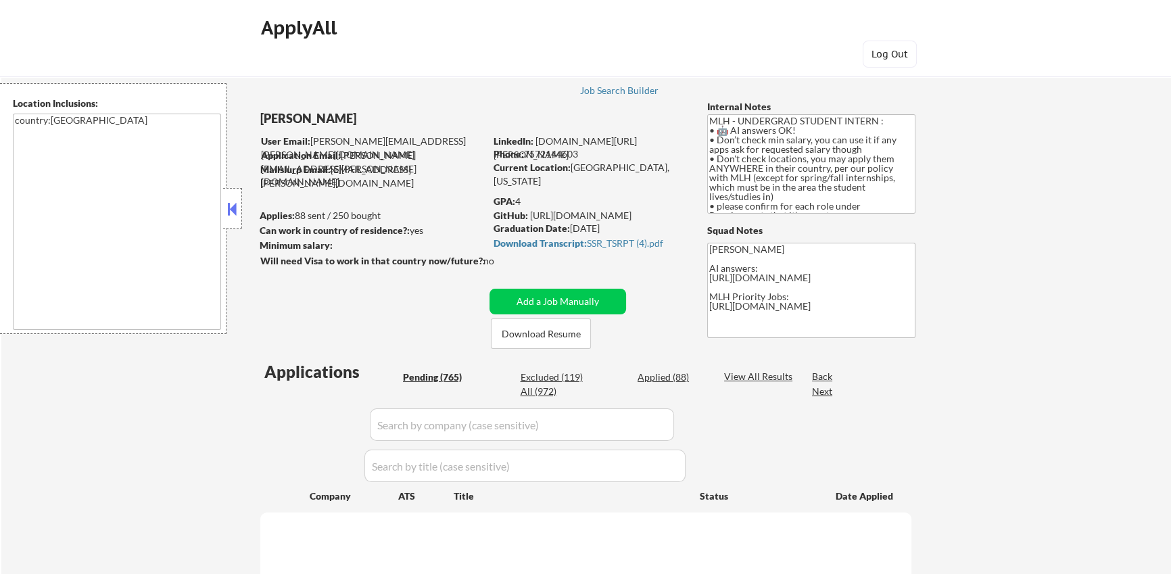
select select ""pending""
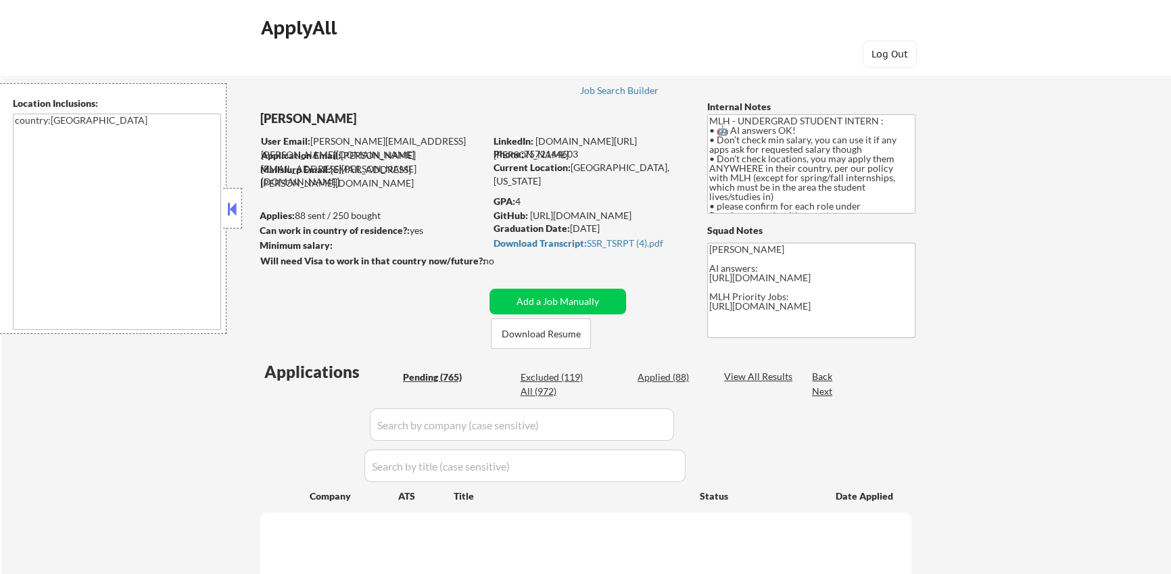
select select ""pending""
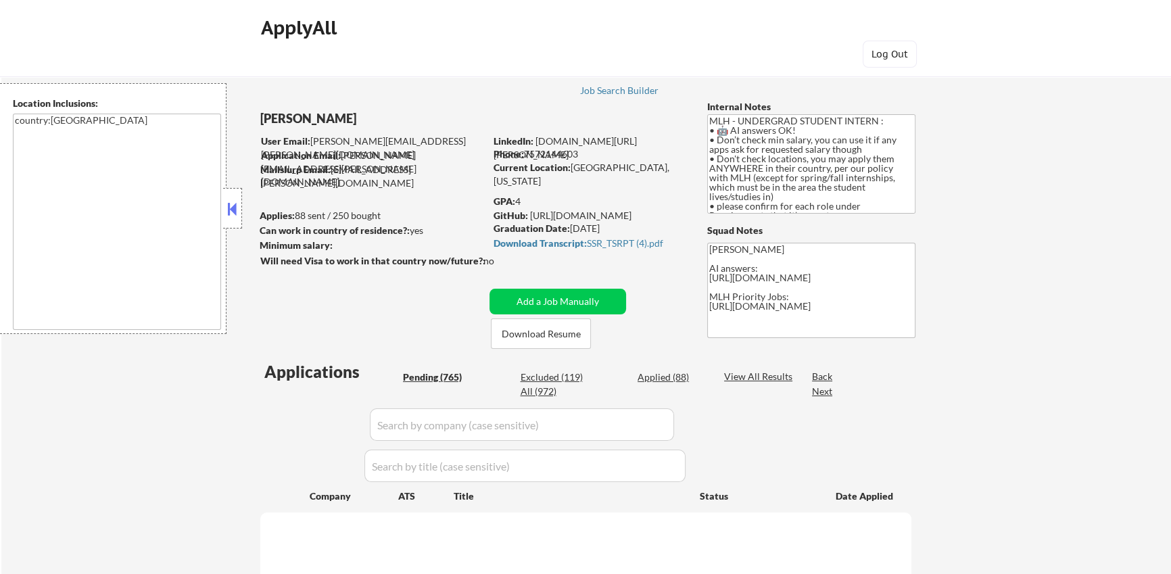
select select ""pending""
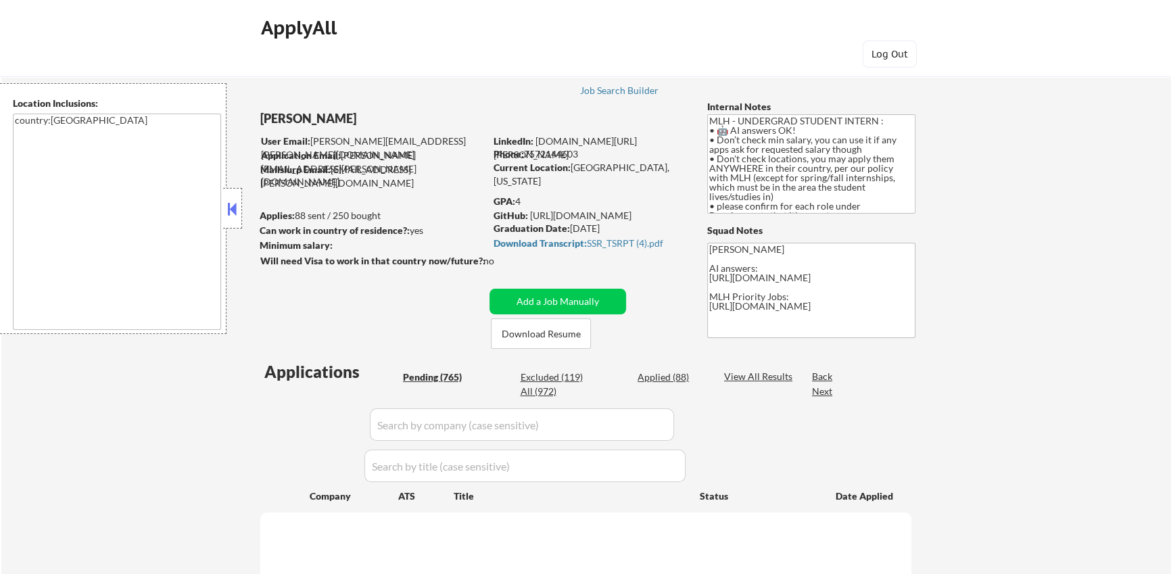
select select ""pending""
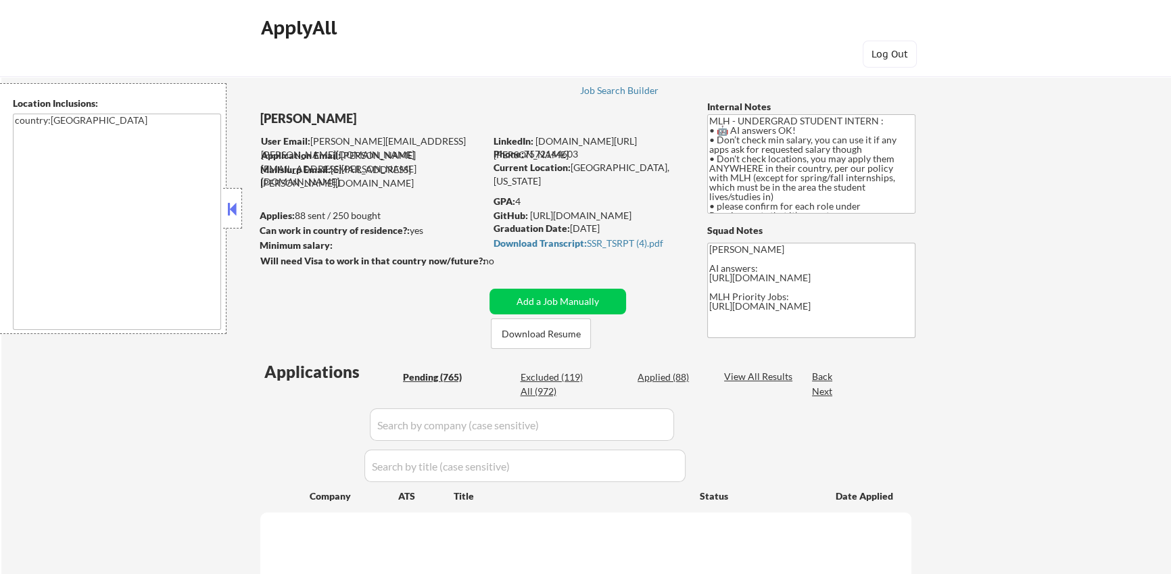
select select ""pending""
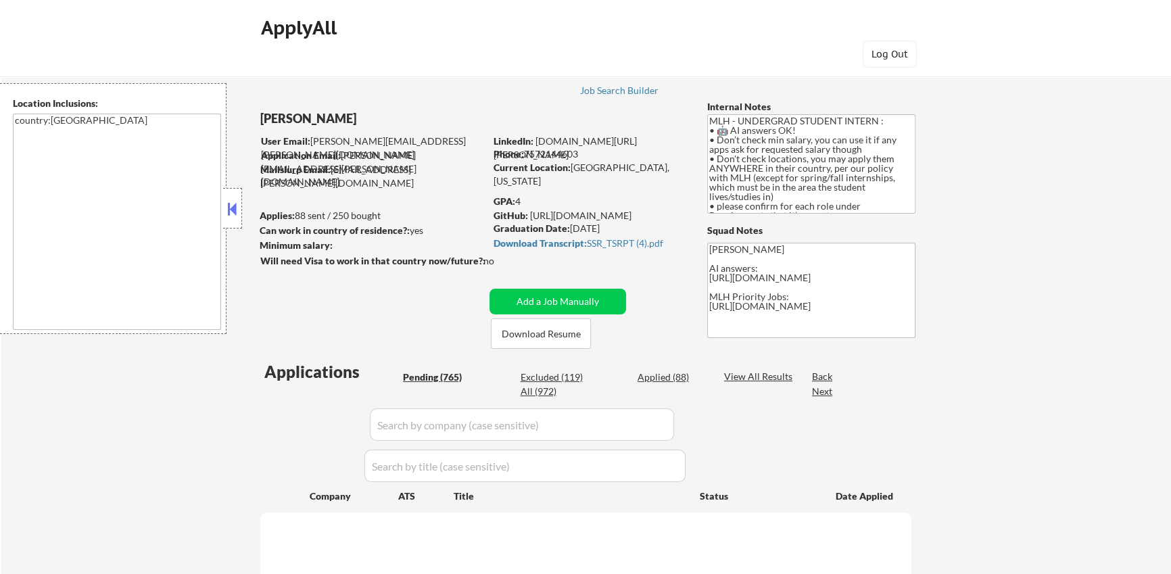
select select ""pending""
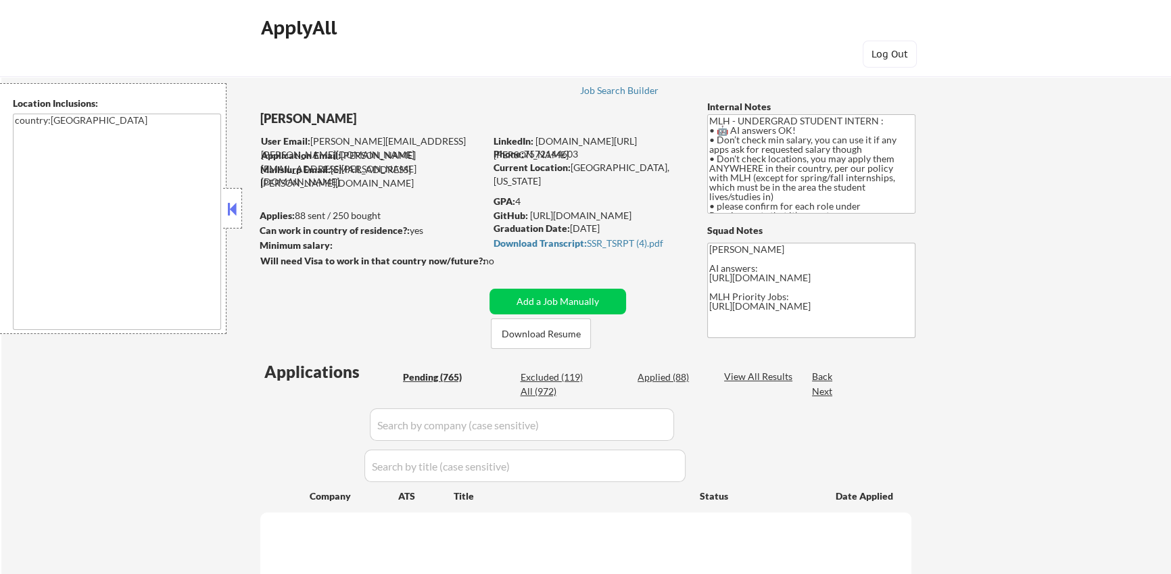
select select ""pending""
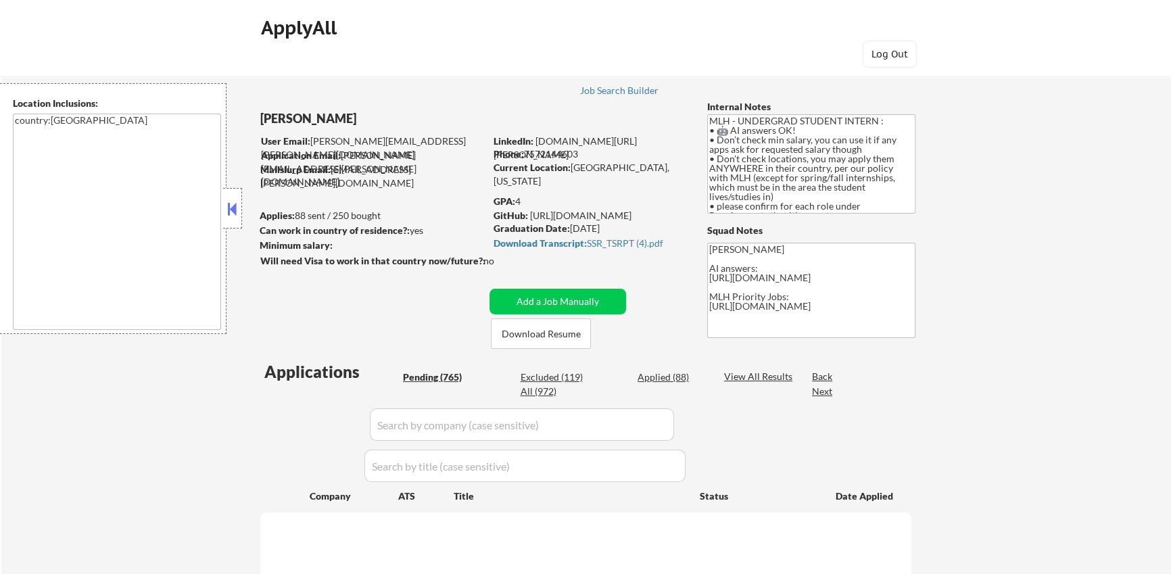
select select ""pending""
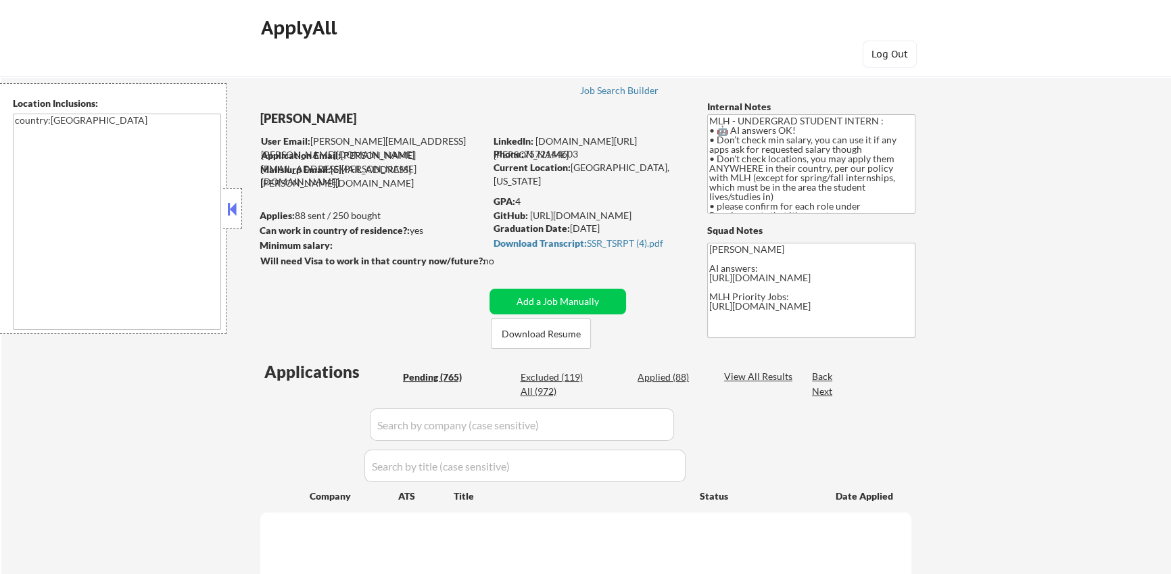
select select ""pending""
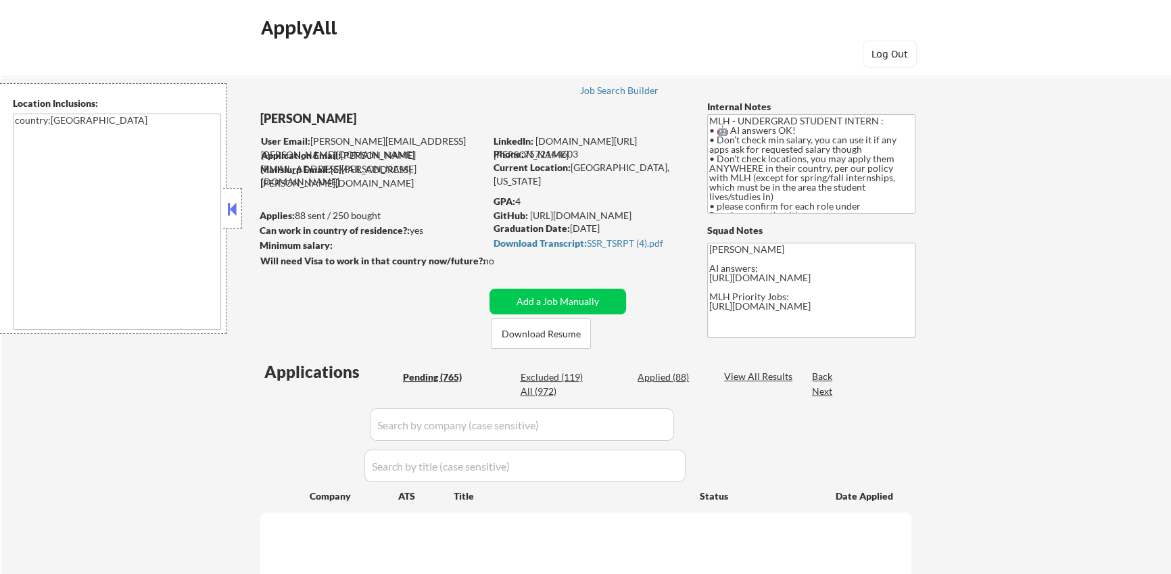
select select ""pending""
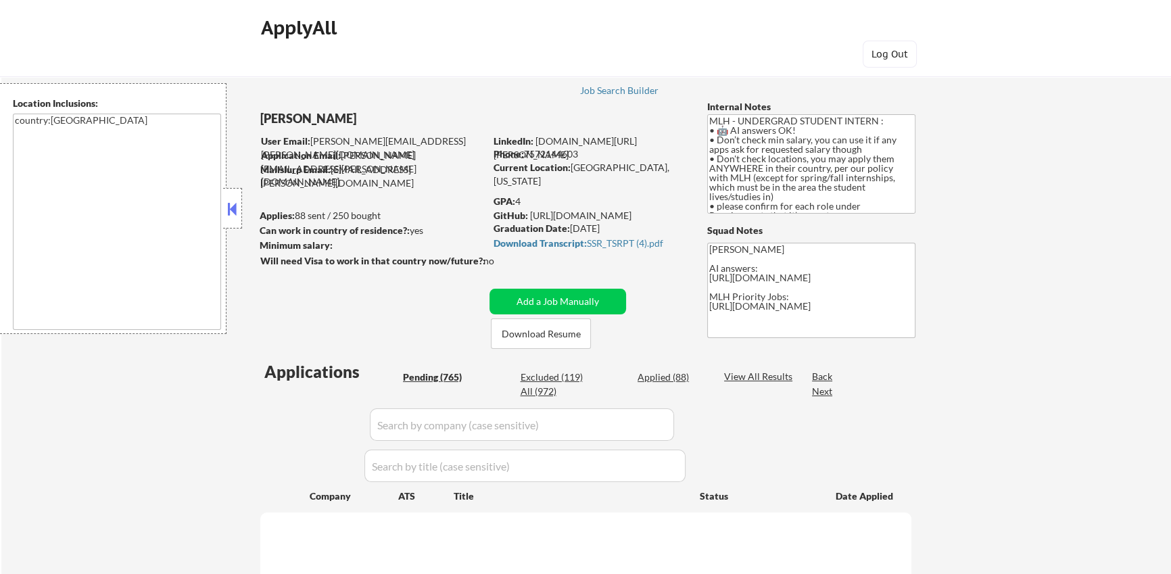
select select ""pending""
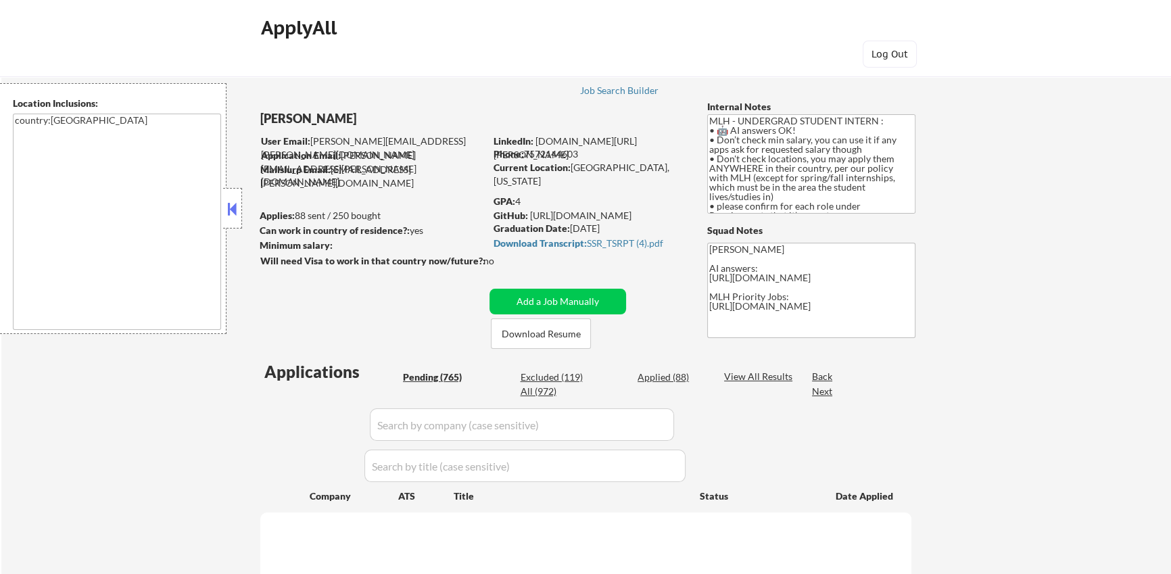
select select ""pending""
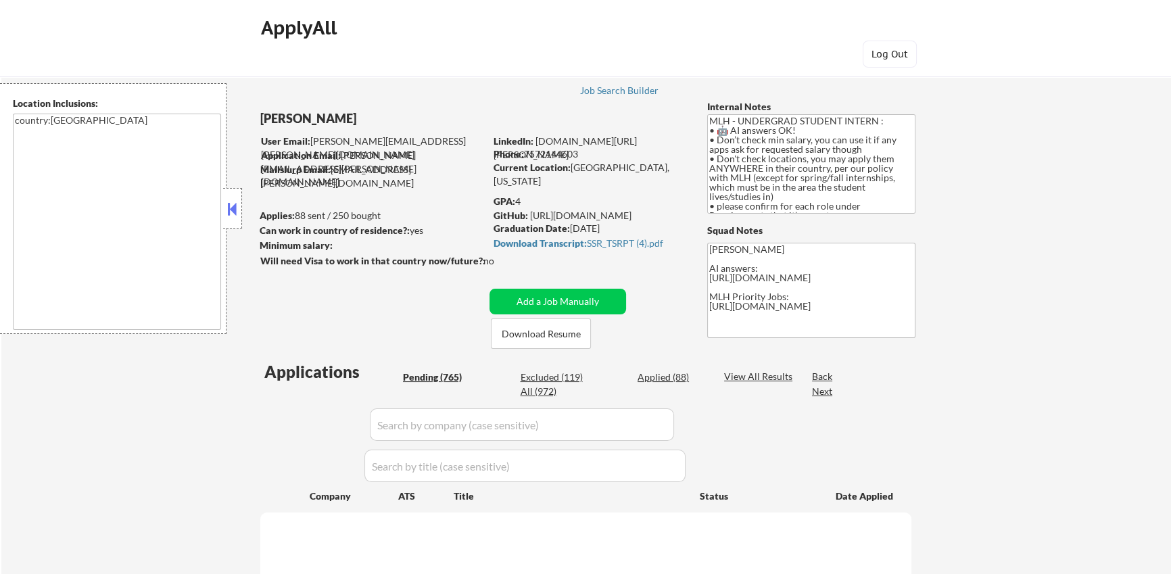
select select ""pending""
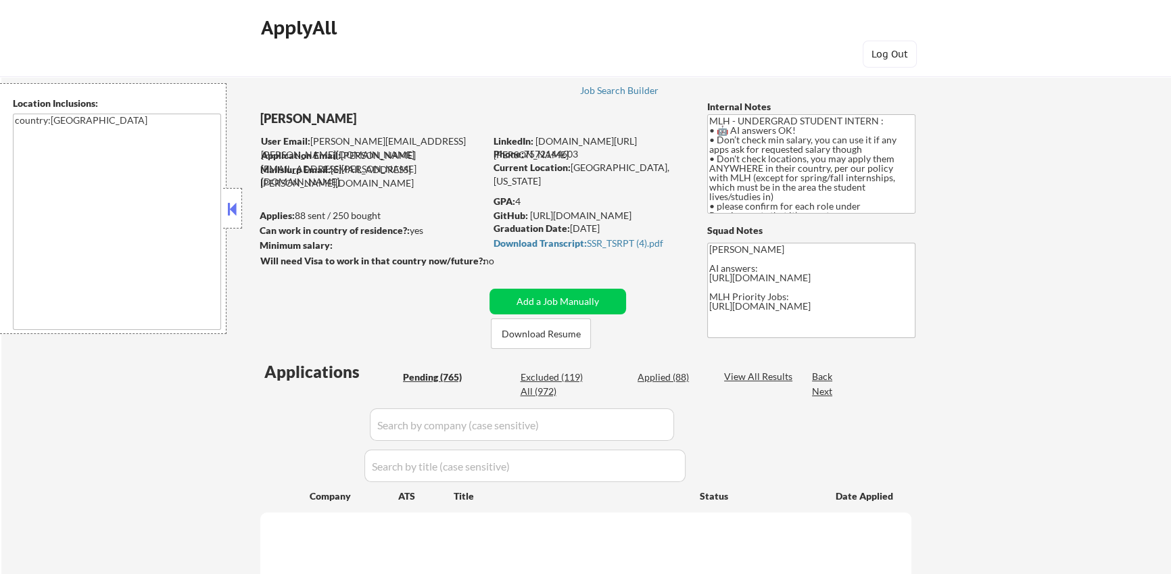
select select ""pending""
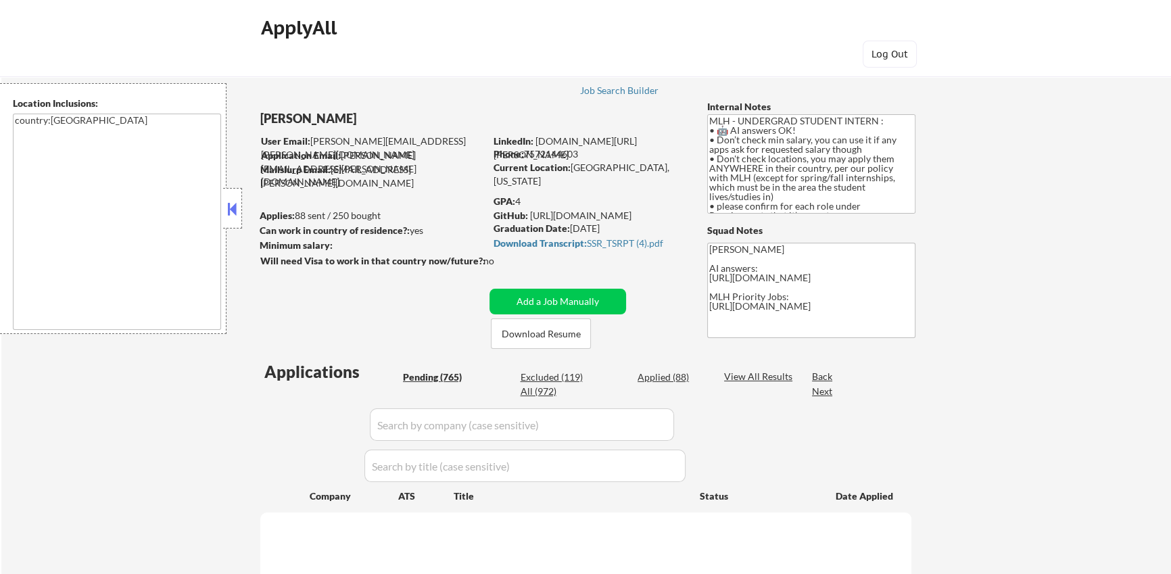
select select ""pending""
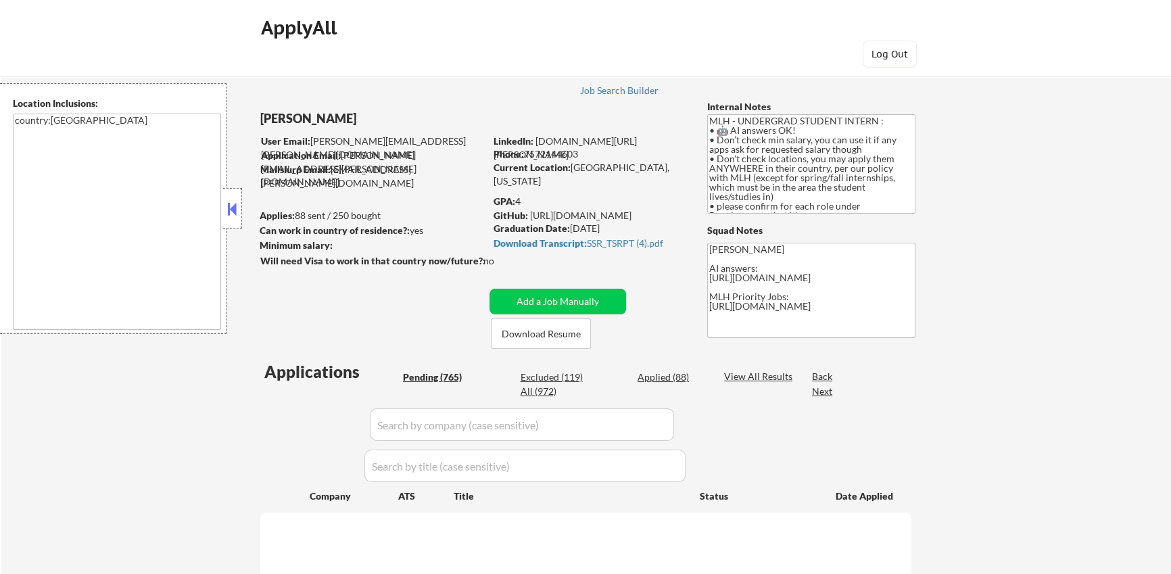
select select ""pending""
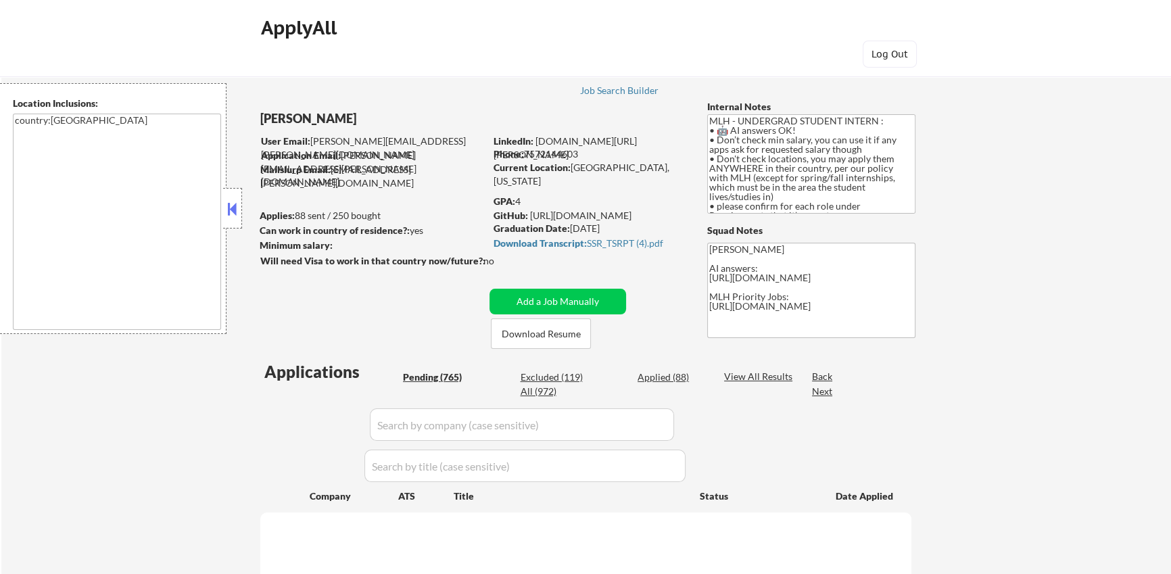
select select ""pending""
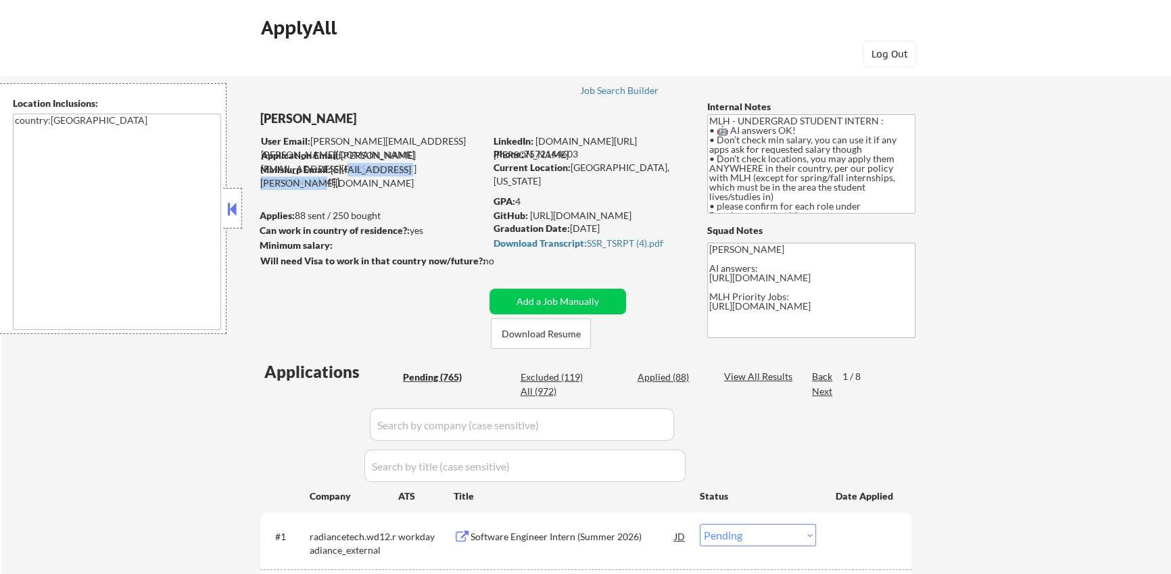
click at [444, 172] on div "Mailslurp Email: saanvi.kakde@mailflux.com" at bounding box center [372, 176] width 224 height 26
drag, startPoint x: 452, startPoint y: 170, endPoint x: 333, endPoint y: 168, distance: 119.7
click at [333, 168] on div "Mailslurp Email: saanvi.kakde@mailflux.com" at bounding box center [372, 176] width 224 height 26
copy div "saanvi.kakde@mailflux.com"
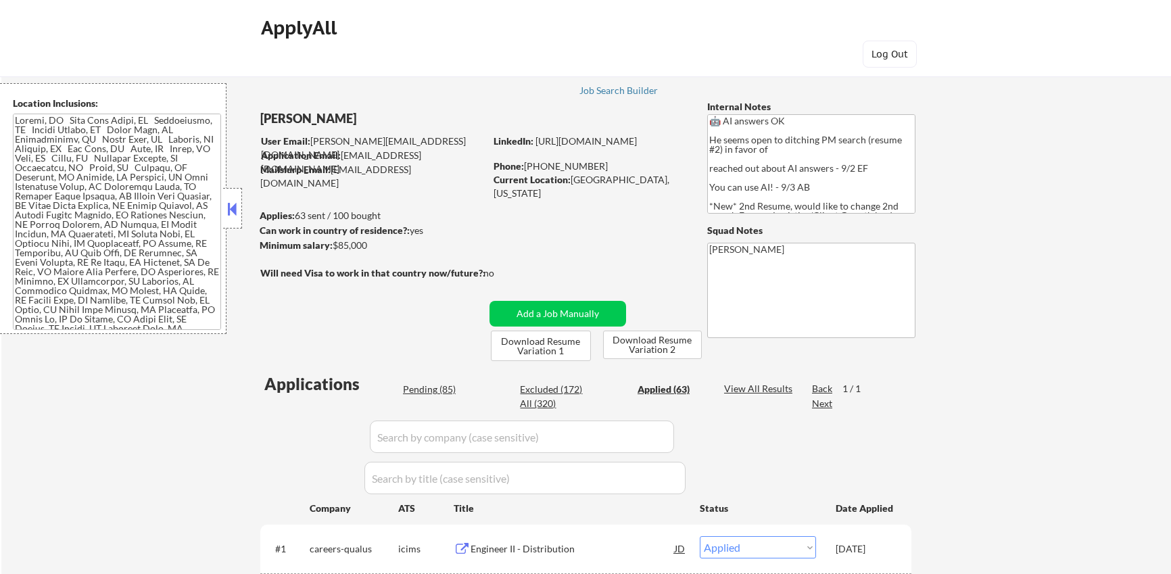
select select ""applied""
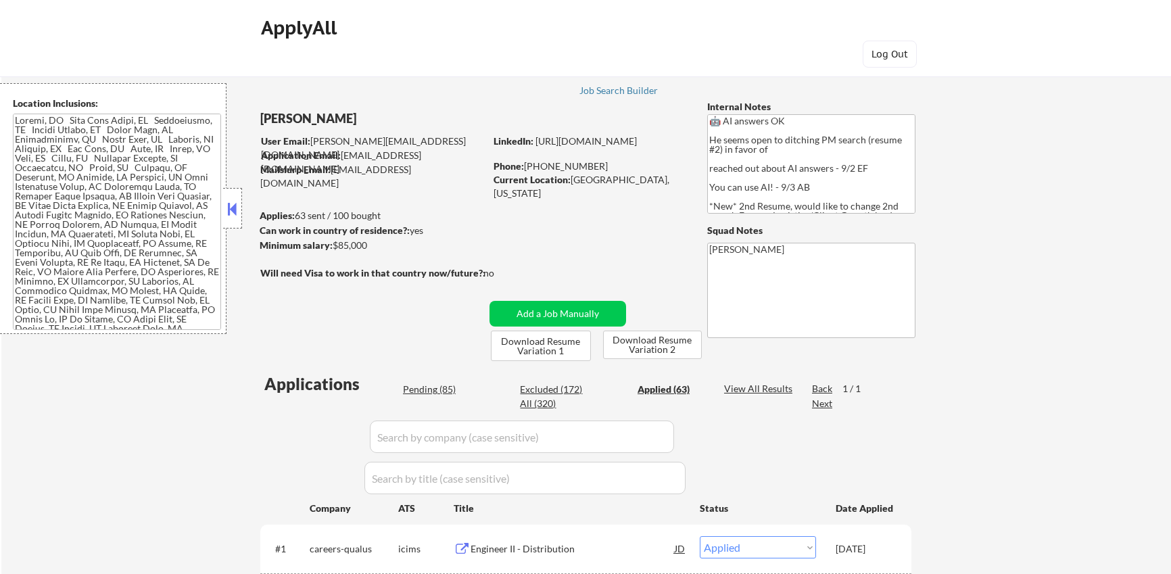
select select ""applied""
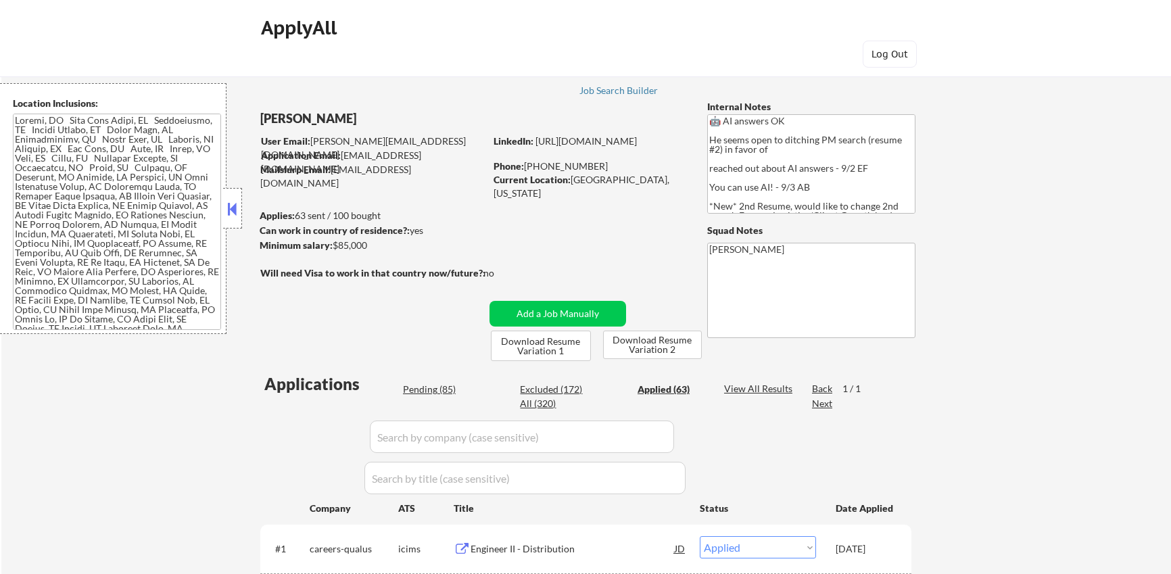
select select ""applied""
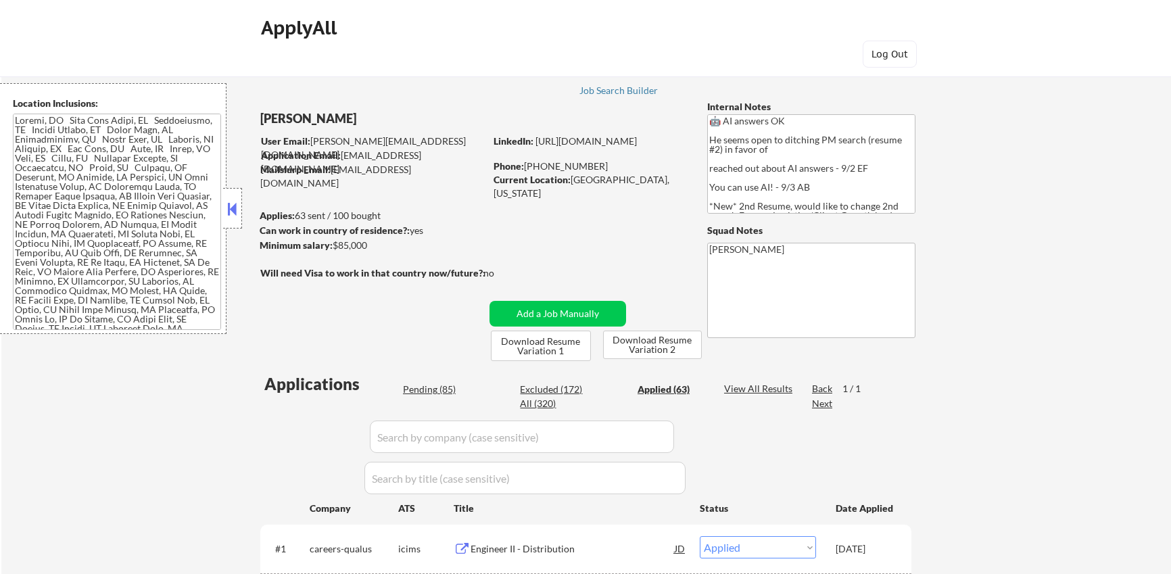
select select ""applied""
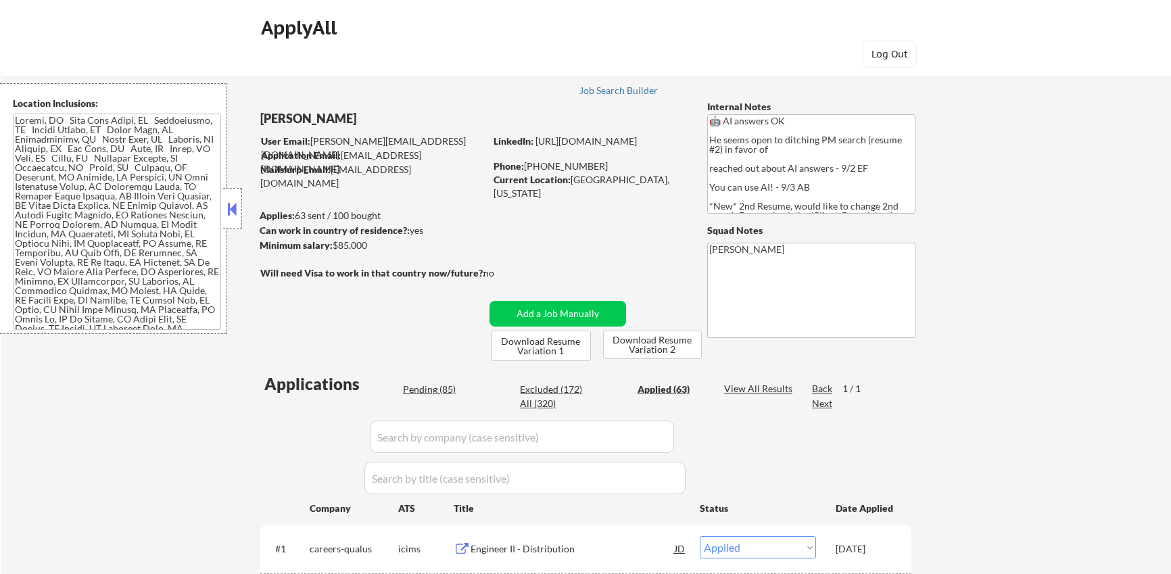
select select ""applied""
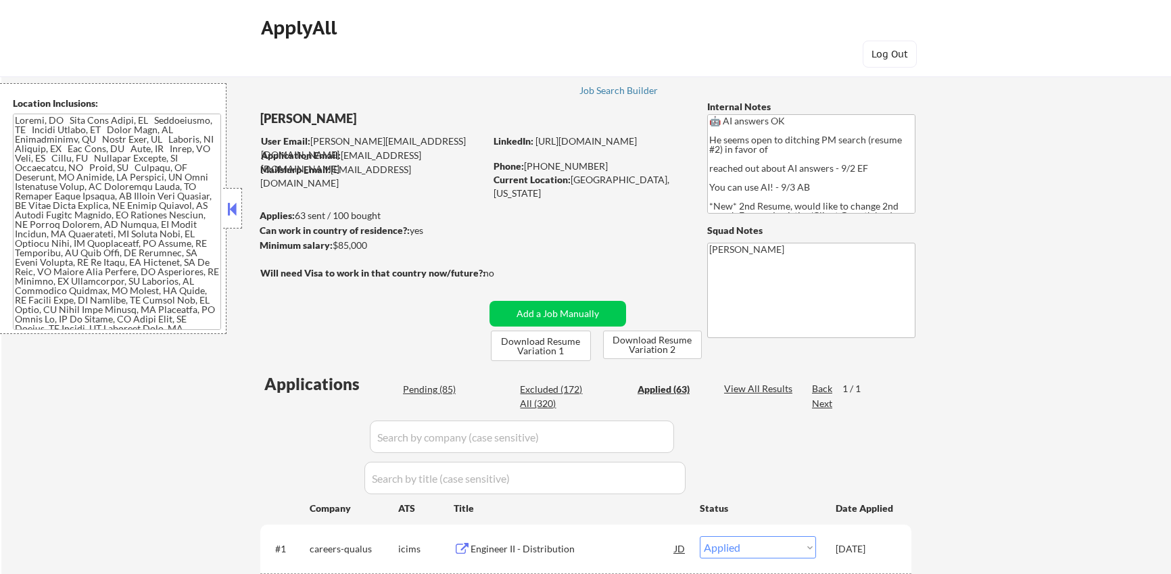
select select ""applied""
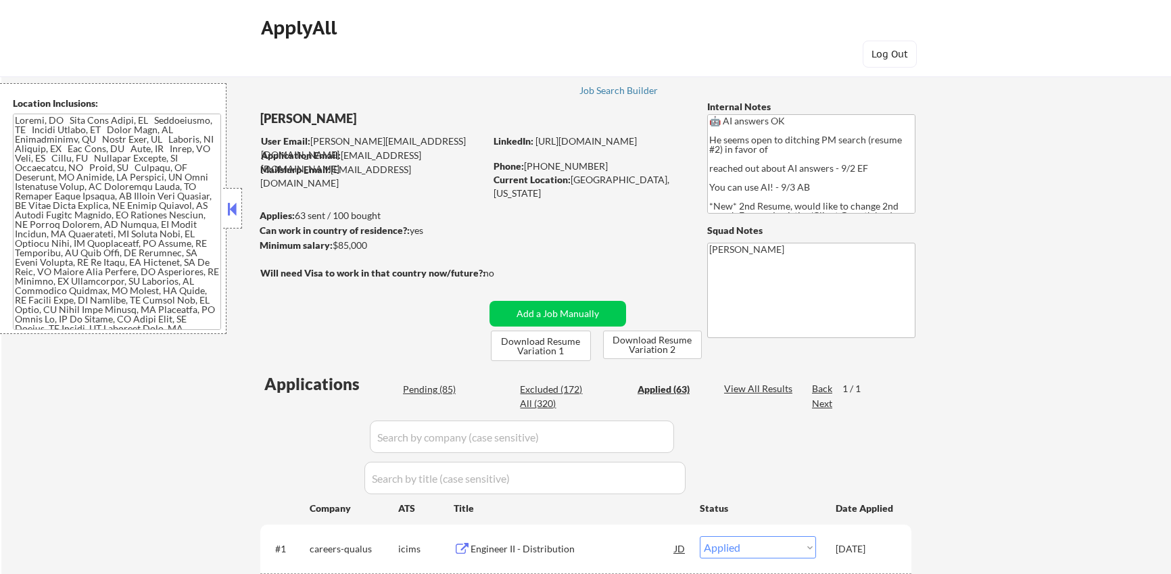
select select ""applied""
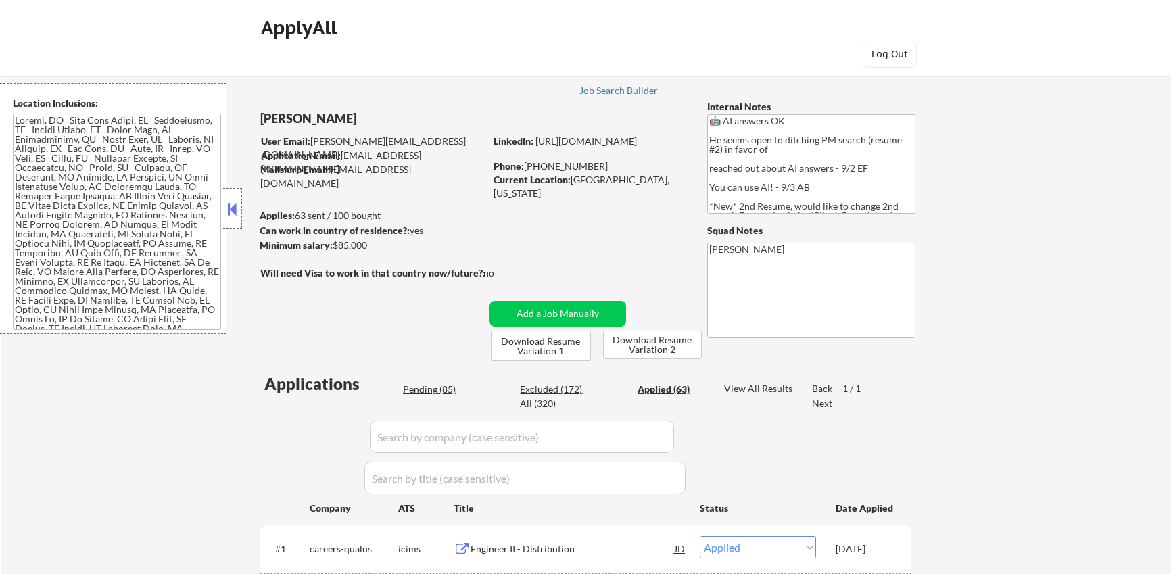
select select ""applied""
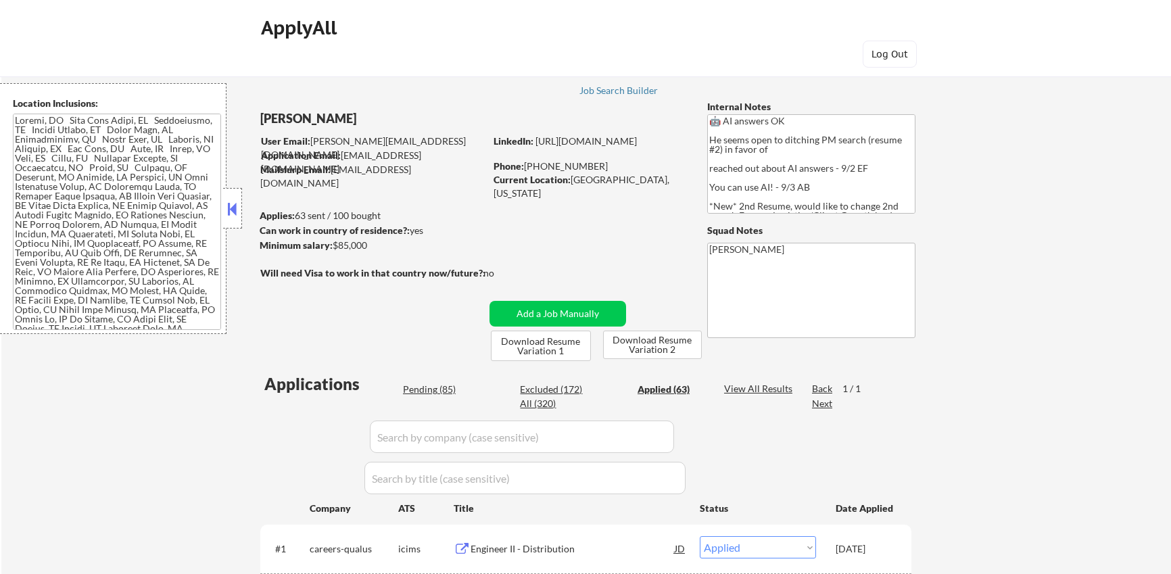
select select ""applied""
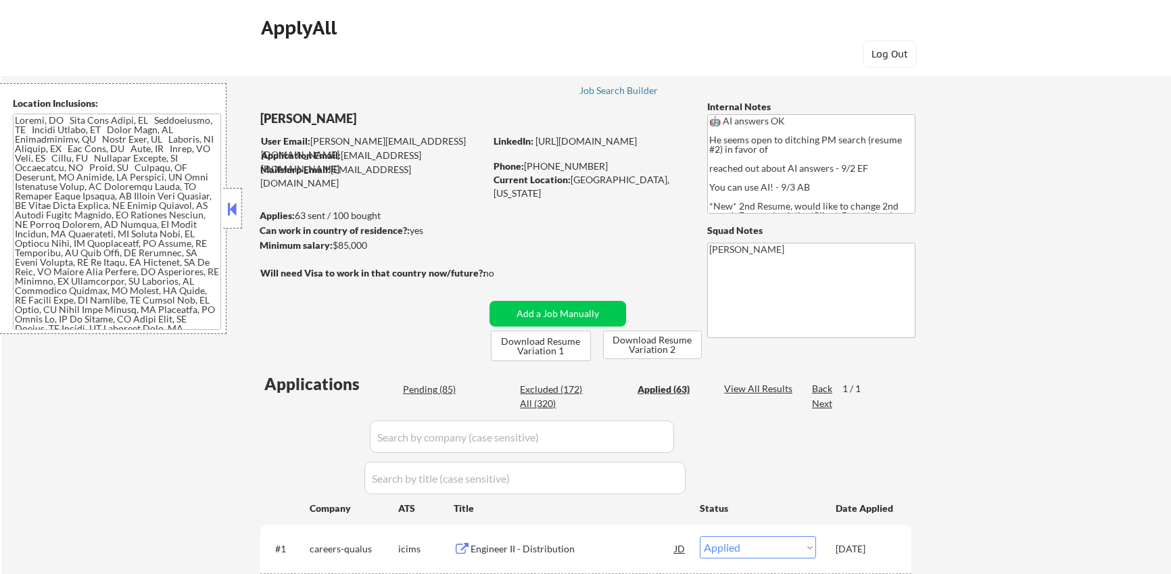
select select ""applied""
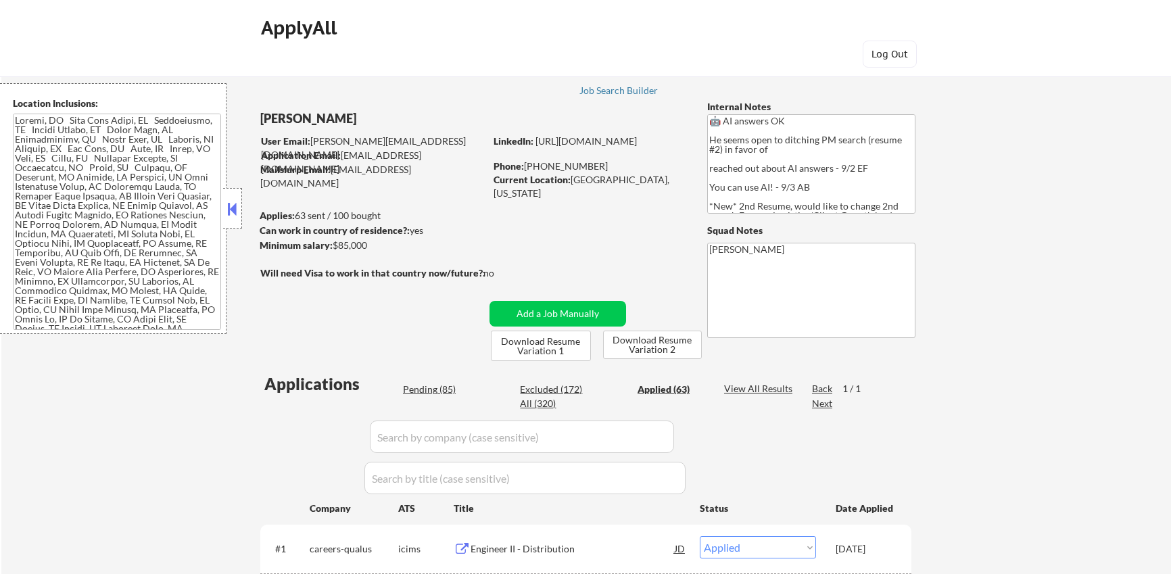
select select ""applied""
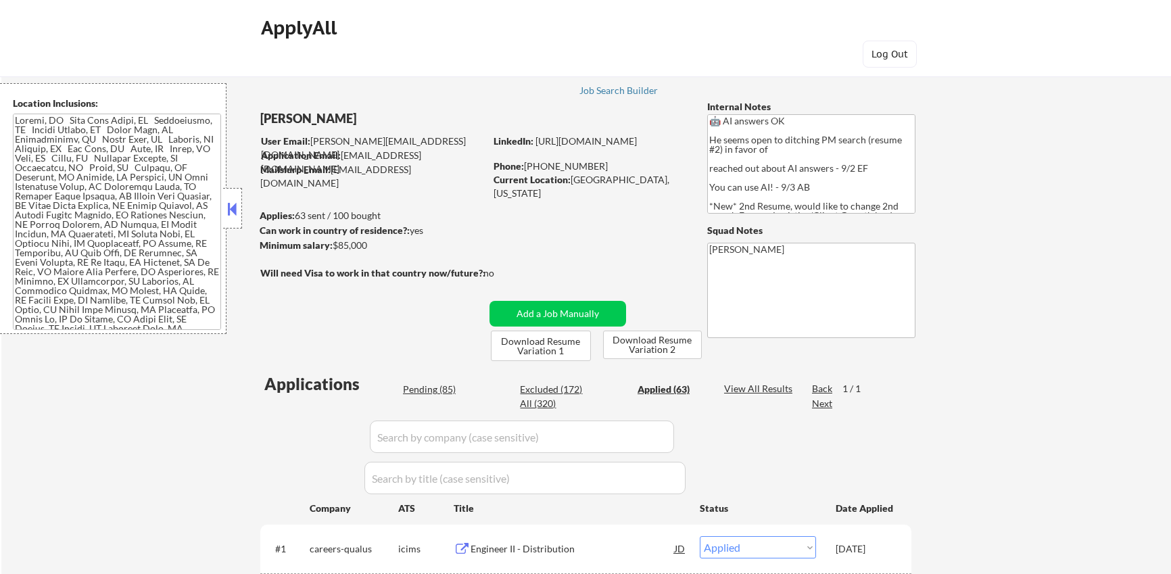
select select ""applied""
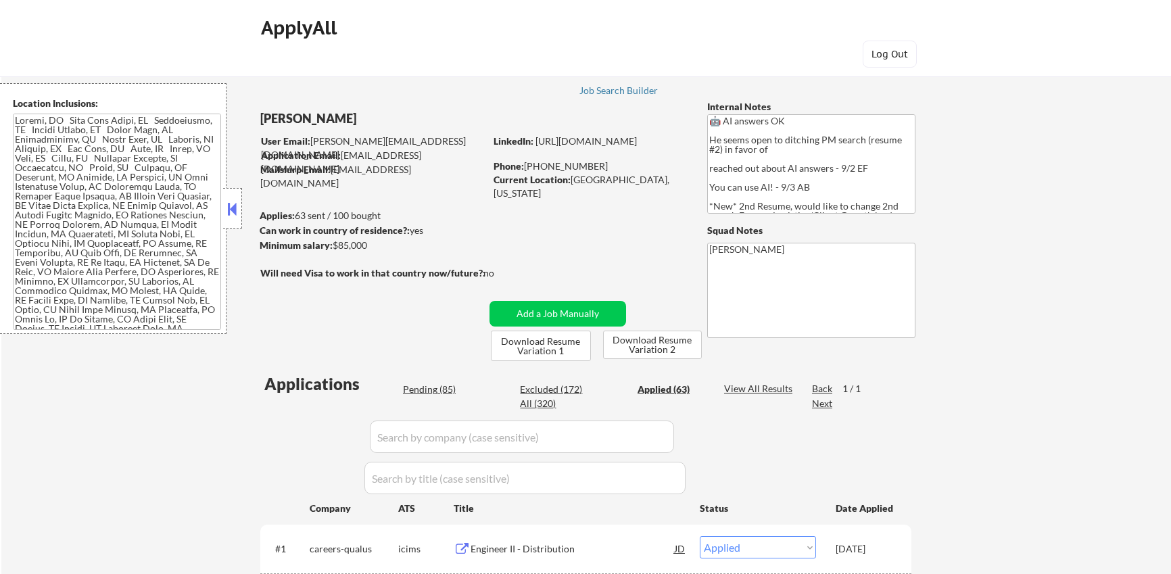
select select ""applied""
